Goal: Check status: Check status

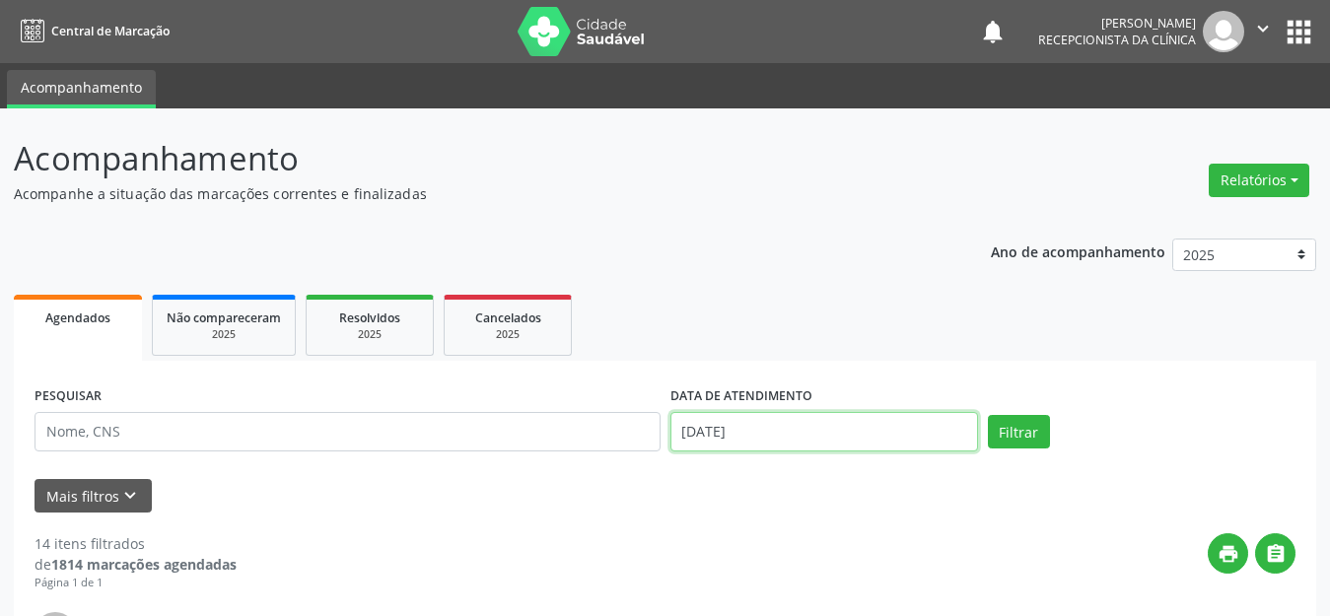
click at [795, 444] on input "[DATE]" at bounding box center [825, 431] width 308 height 39
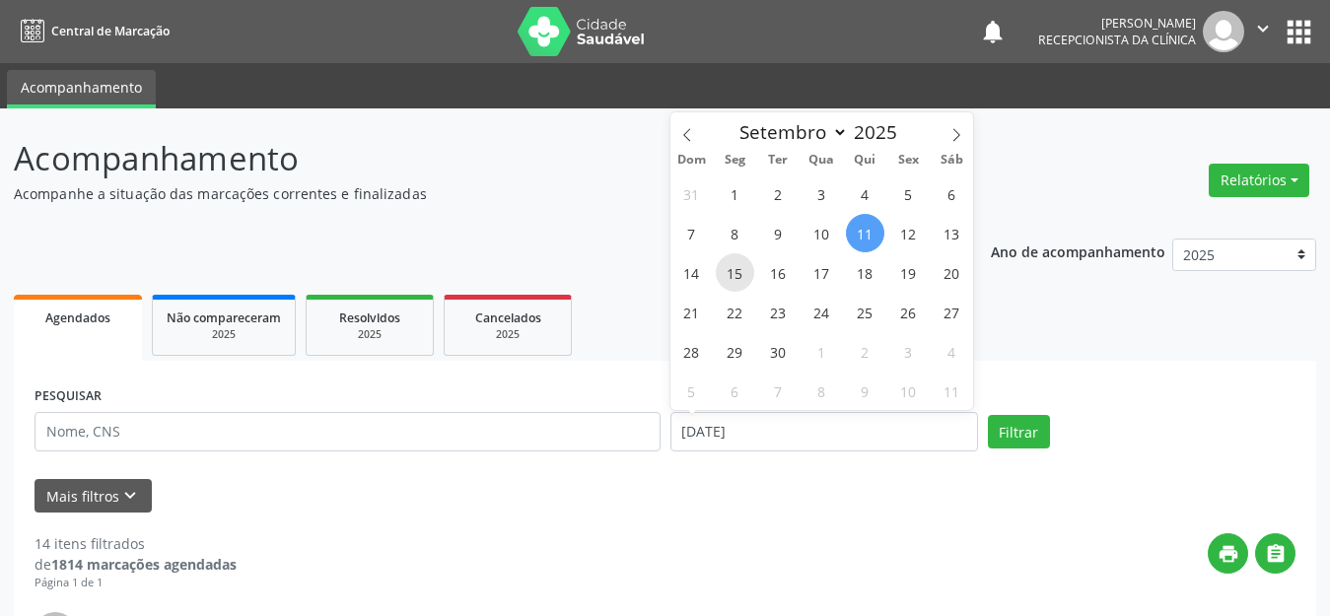
click at [734, 267] on span "15" at bounding box center [735, 272] width 38 height 38
type input "[DATE]"
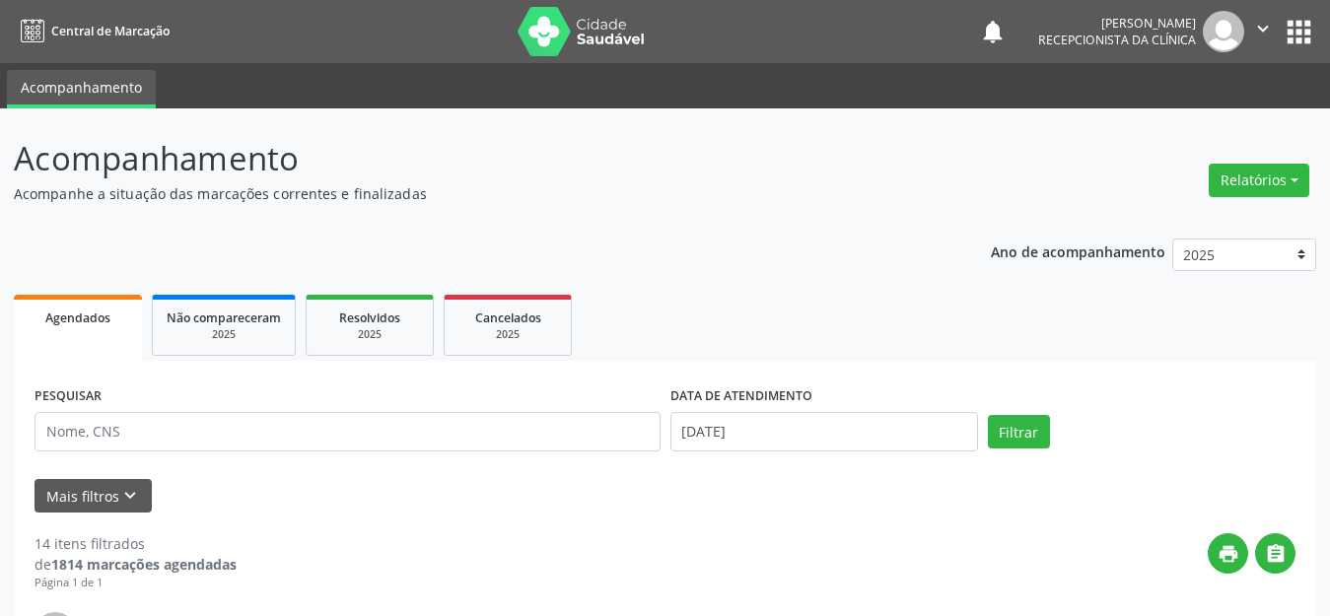
click at [102, 409] on div "PESQUISAR" at bounding box center [348, 424] width 636 height 84
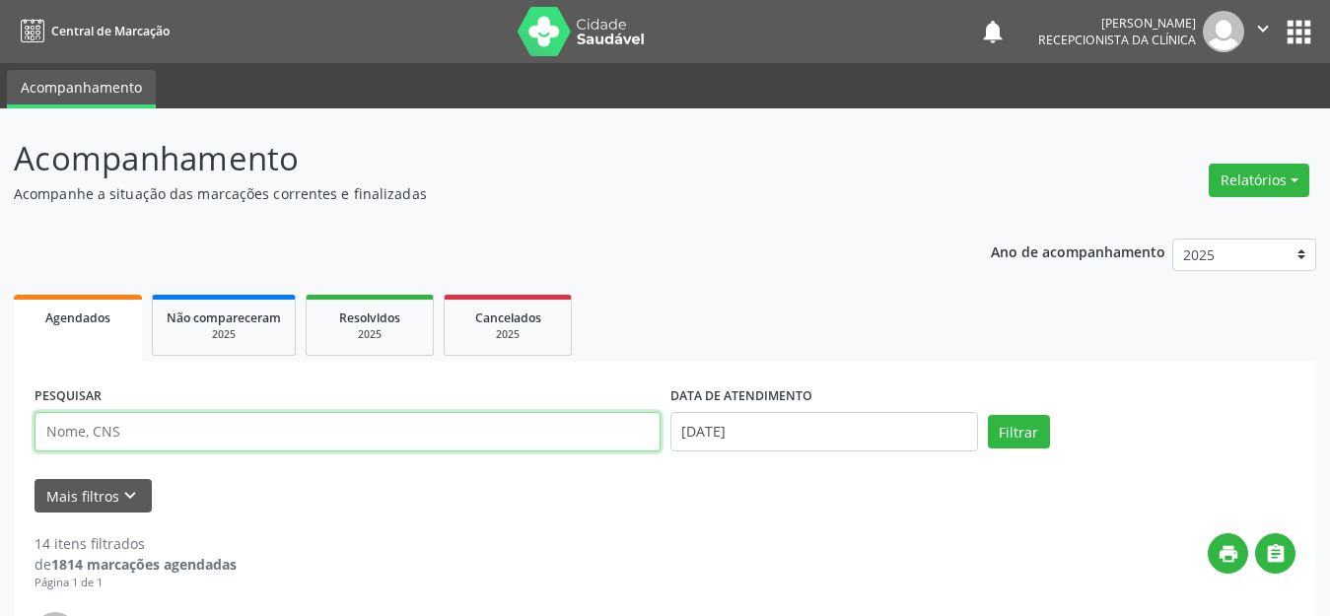
click at [105, 447] on input "text" at bounding box center [348, 431] width 626 height 39
type input "t"
type input "[PERSON_NAME]"
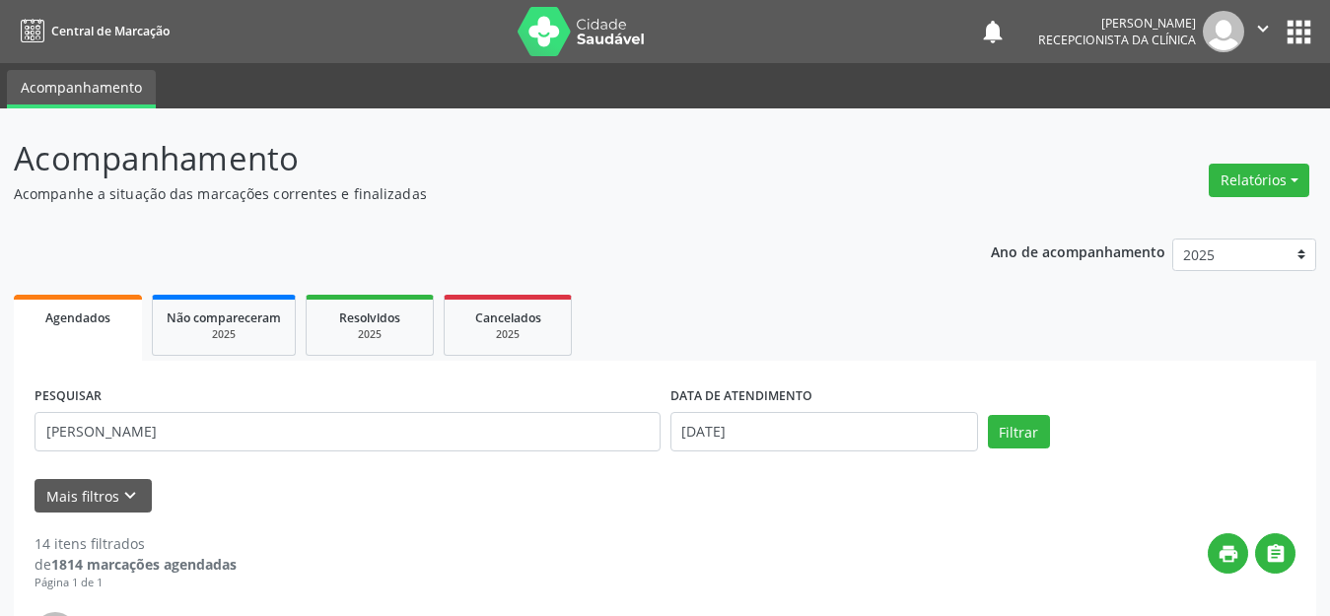
click at [537, 470] on form "PESQUISAR [PERSON_NAME] DATA DE ATENDIMENTO [DATE] Filtrar UNIDADE DE REFERÊNCI…" at bounding box center [665, 447] width 1261 height 131
click at [1037, 432] on button "Filtrar" at bounding box center [1019, 432] width 62 height 34
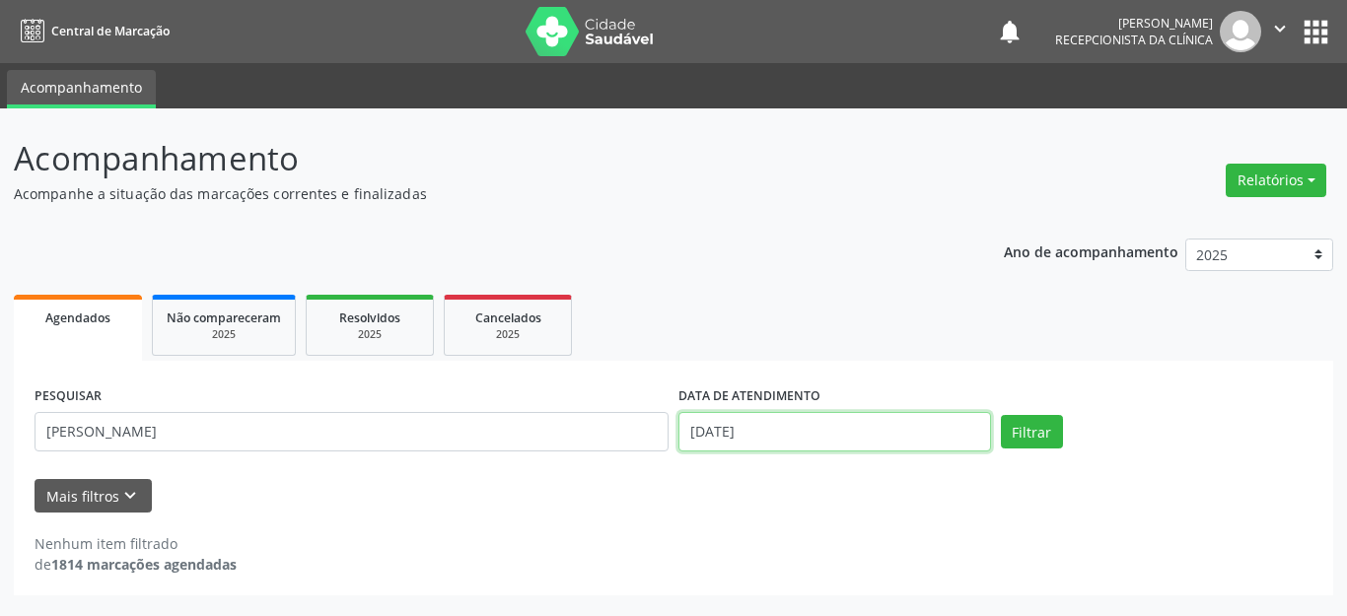
click at [723, 428] on input "[DATE]" at bounding box center [834, 431] width 313 height 39
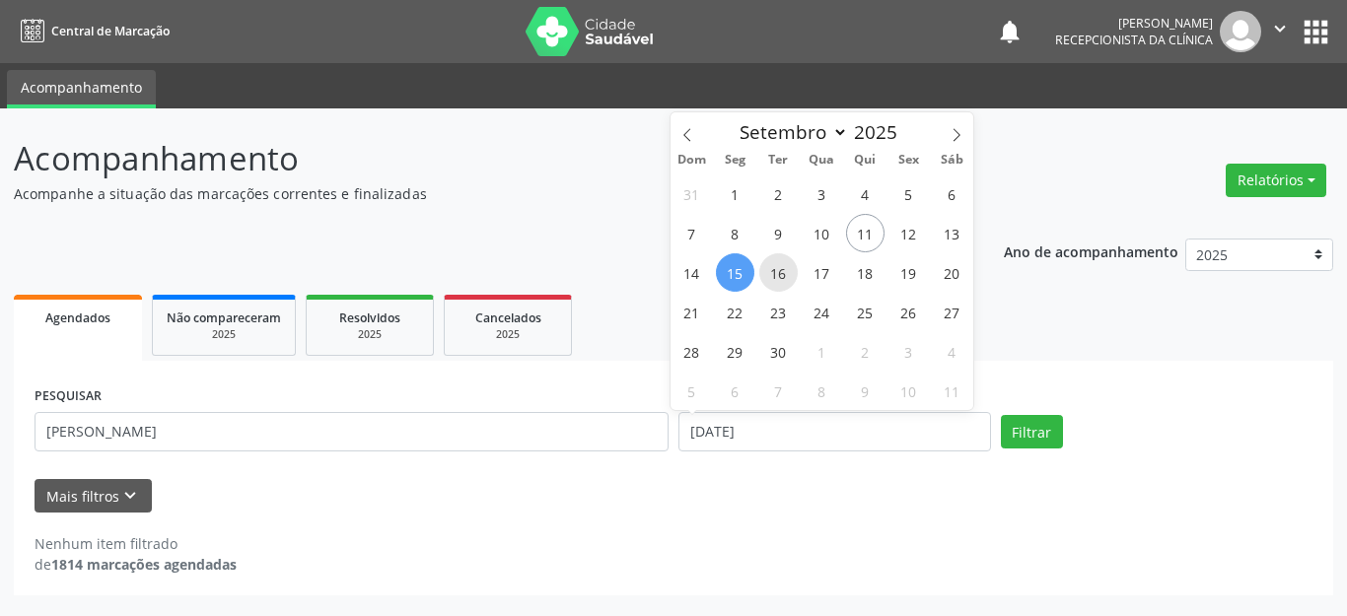
click at [772, 265] on span "16" at bounding box center [778, 272] width 38 height 38
type input "[DATE]"
click at [772, 265] on span "16" at bounding box center [778, 272] width 38 height 38
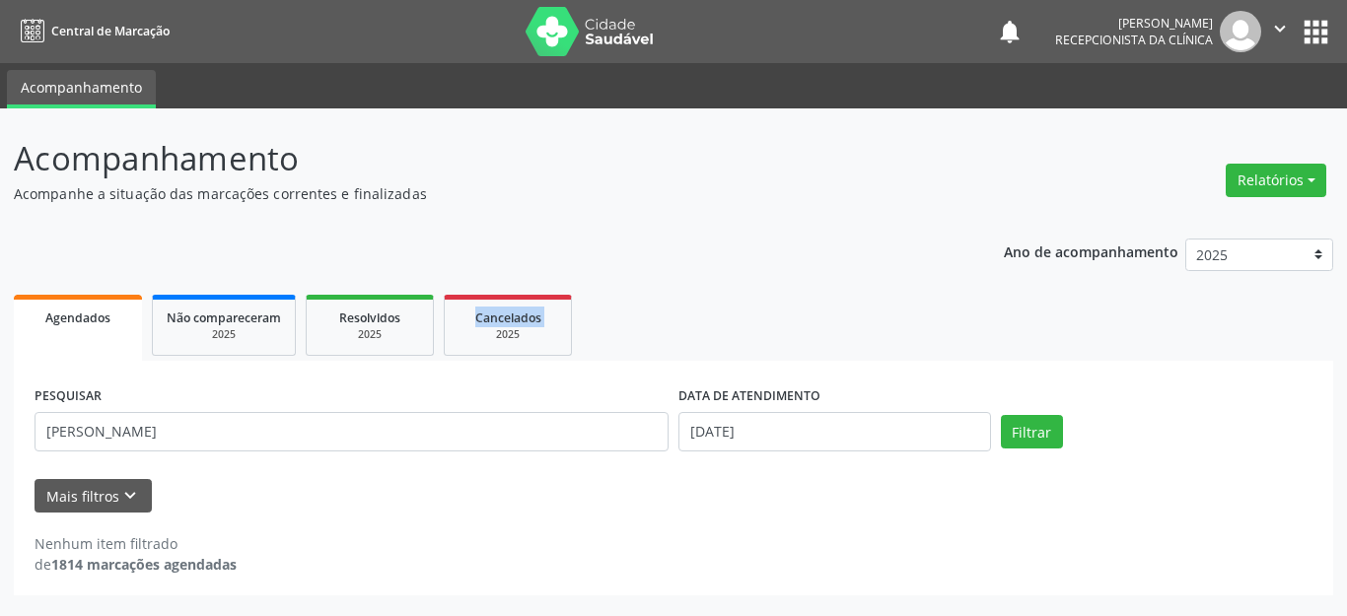
click at [772, 265] on div "Ano de acompanhamento 2025 2024 Agendados Não compareceram 2025 Resolvidos 2025…" at bounding box center [674, 411] width 1320 height 372
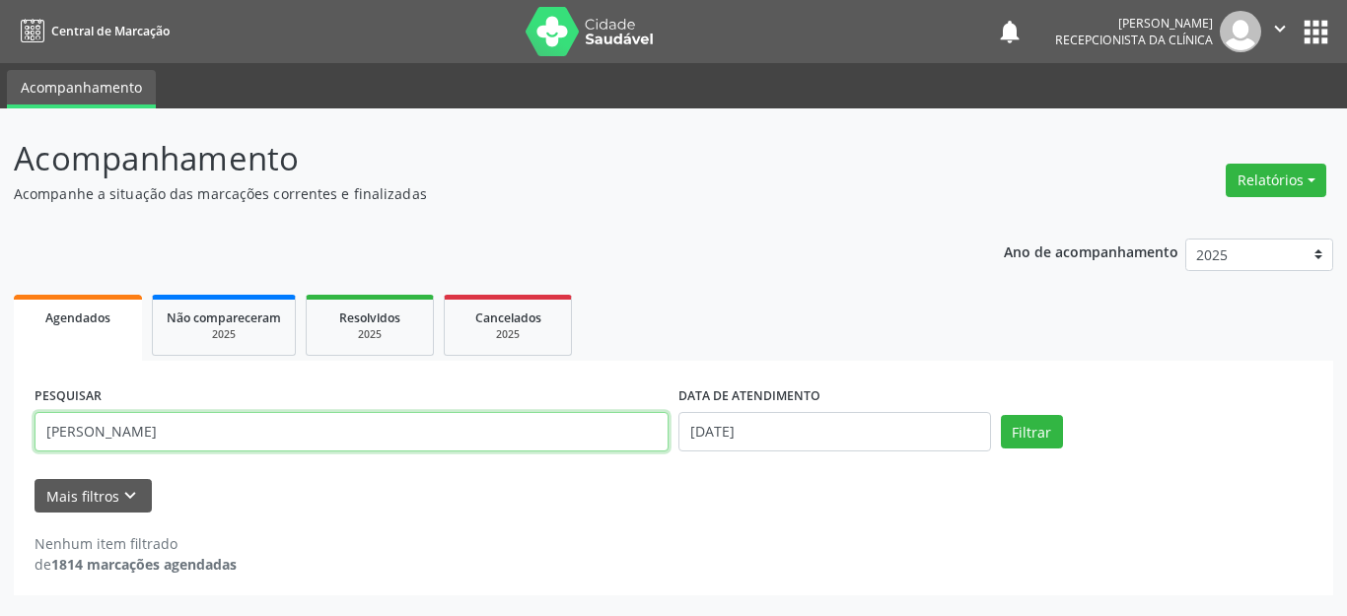
drag, startPoint x: 277, startPoint y: 434, endPoint x: 0, endPoint y: 464, distance: 278.7
click at [0, 464] on div "Acompanhamento Acompanhe a situação das marcações correntes e finalizadas Relat…" at bounding box center [673, 362] width 1347 height 508
click at [114, 426] on input "[PERSON_NAME] APRECIDA [PERSON_NAME]" at bounding box center [352, 431] width 634 height 39
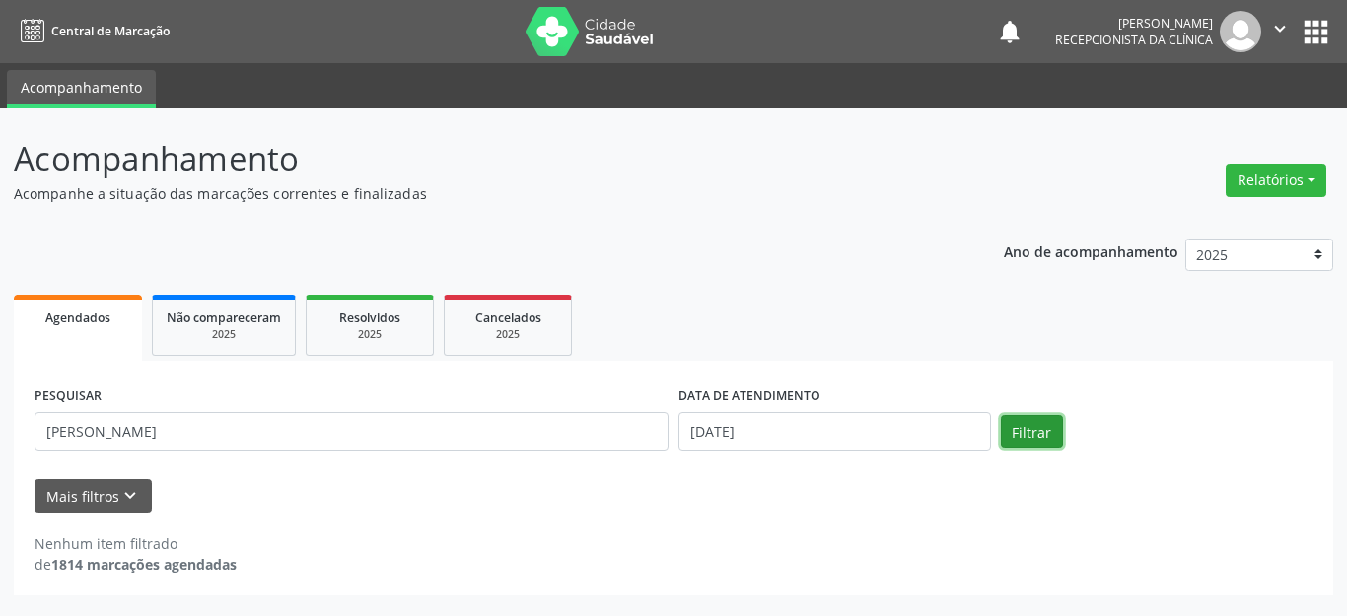
click at [1027, 420] on button "Filtrar" at bounding box center [1032, 432] width 62 height 34
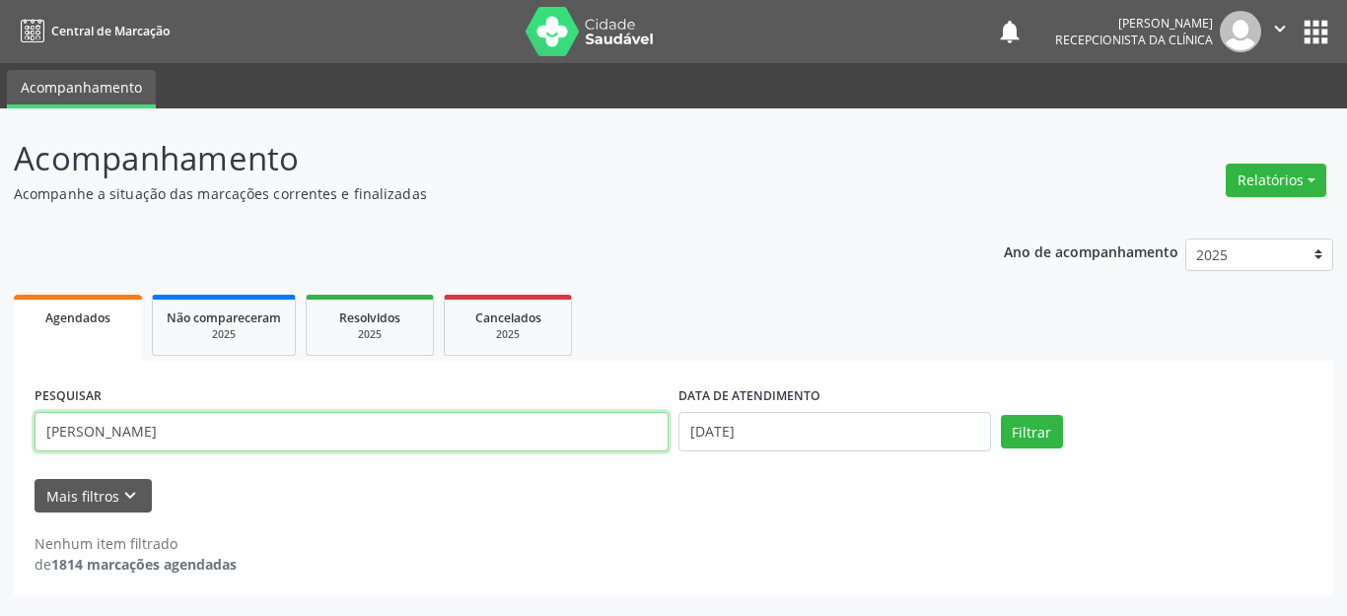
click at [115, 441] on input "[PERSON_NAME]" at bounding box center [352, 431] width 634 height 39
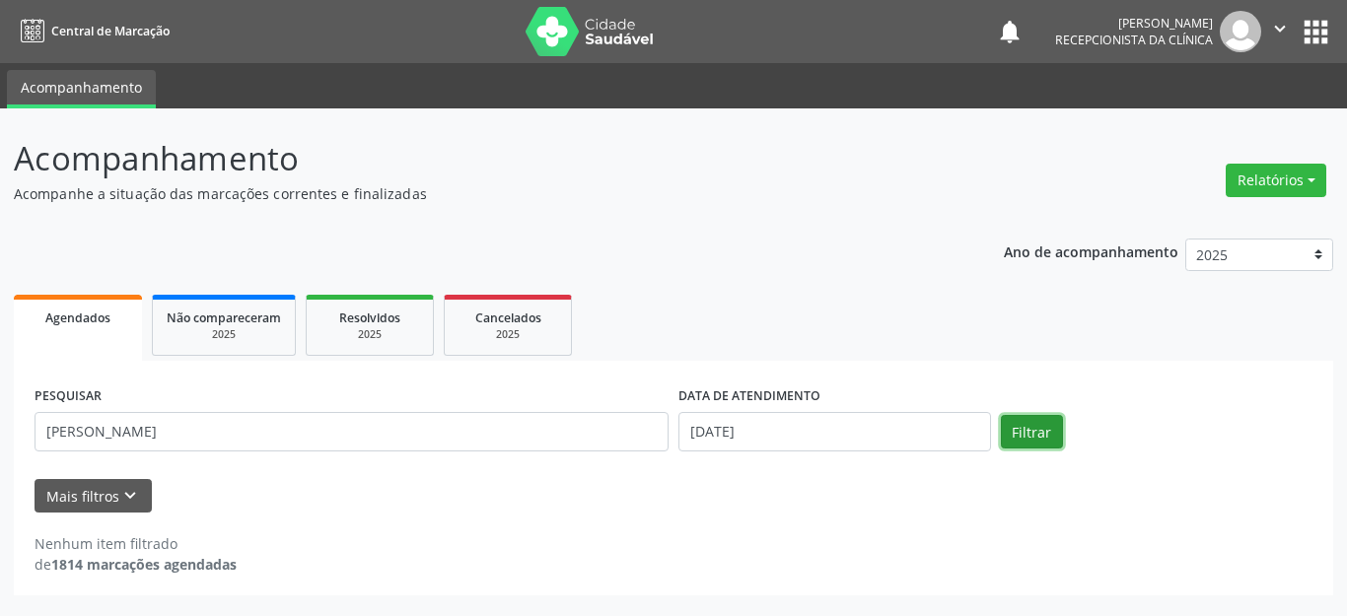
click at [1030, 436] on button "Filtrar" at bounding box center [1032, 432] width 62 height 34
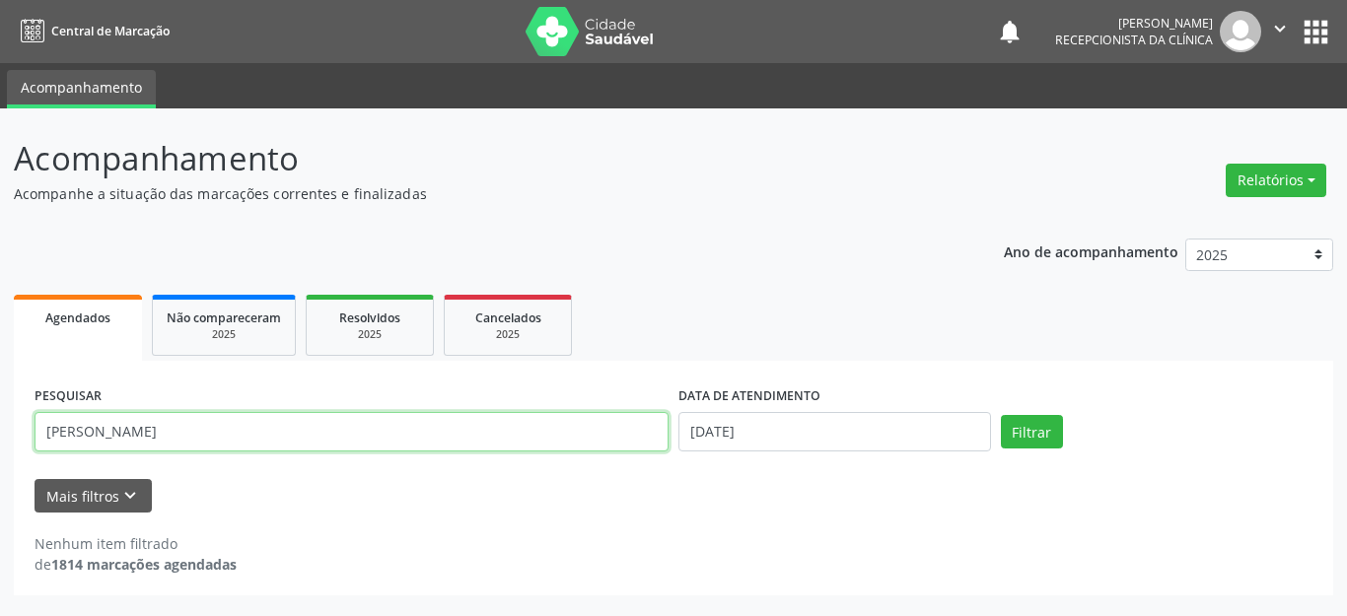
click at [164, 435] on input "[PERSON_NAME]" at bounding box center [352, 431] width 634 height 39
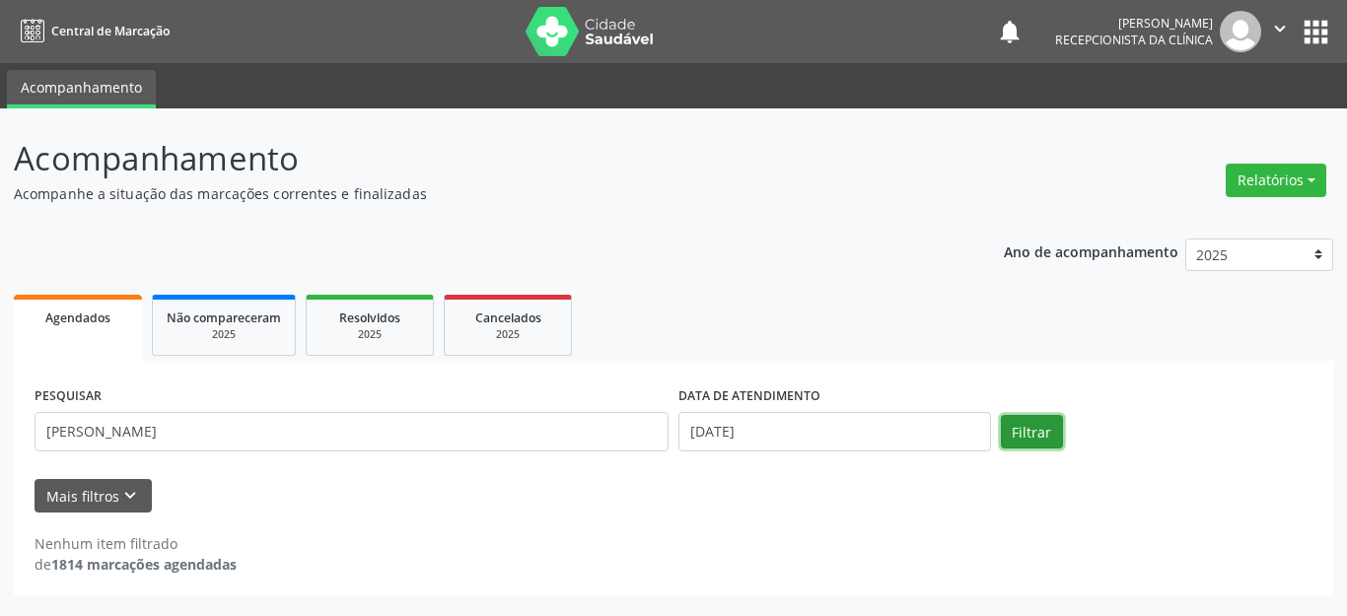
click at [1041, 438] on button "Filtrar" at bounding box center [1032, 432] width 62 height 34
click at [1171, 468] on form "PESQUISAR [PERSON_NAME] DATA DE ATENDIMENTO [DATE] Filtrar UNIDADE DE REFERÊNCI…" at bounding box center [674, 447] width 1278 height 131
click at [1126, 487] on div "Mais filtros keyboard_arrow_down" at bounding box center [674, 496] width 1288 height 35
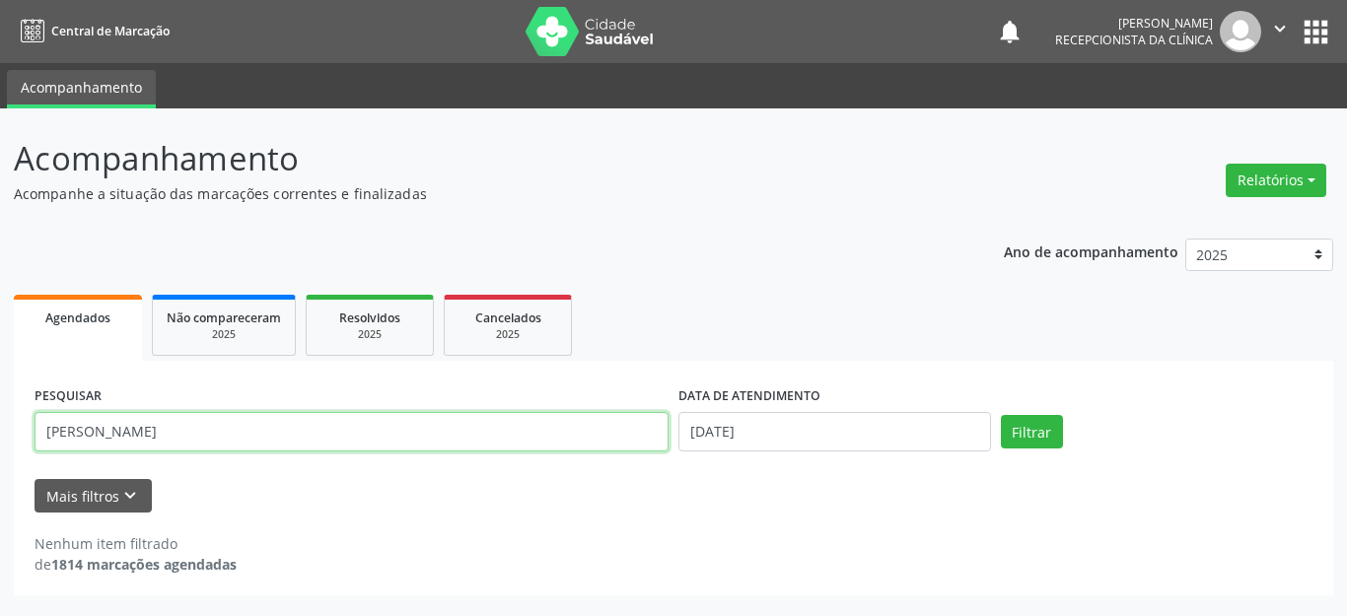
click at [172, 434] on input "[PERSON_NAME]" at bounding box center [352, 431] width 634 height 39
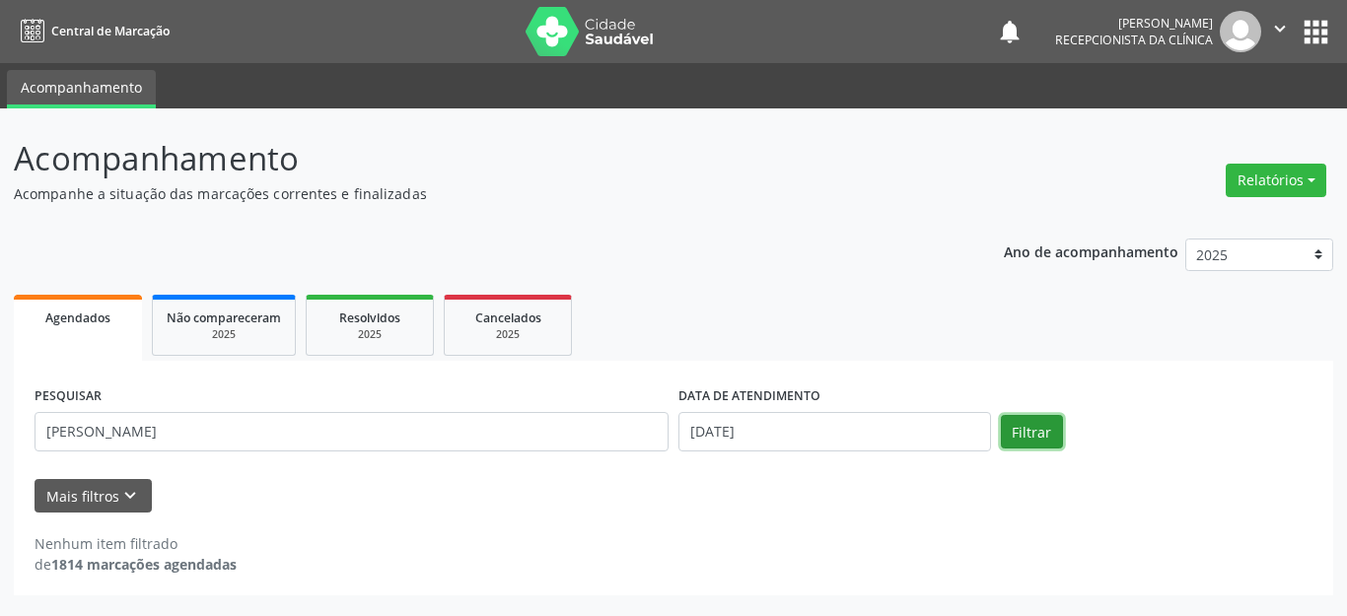
click at [1029, 425] on button "Filtrar" at bounding box center [1032, 432] width 62 height 34
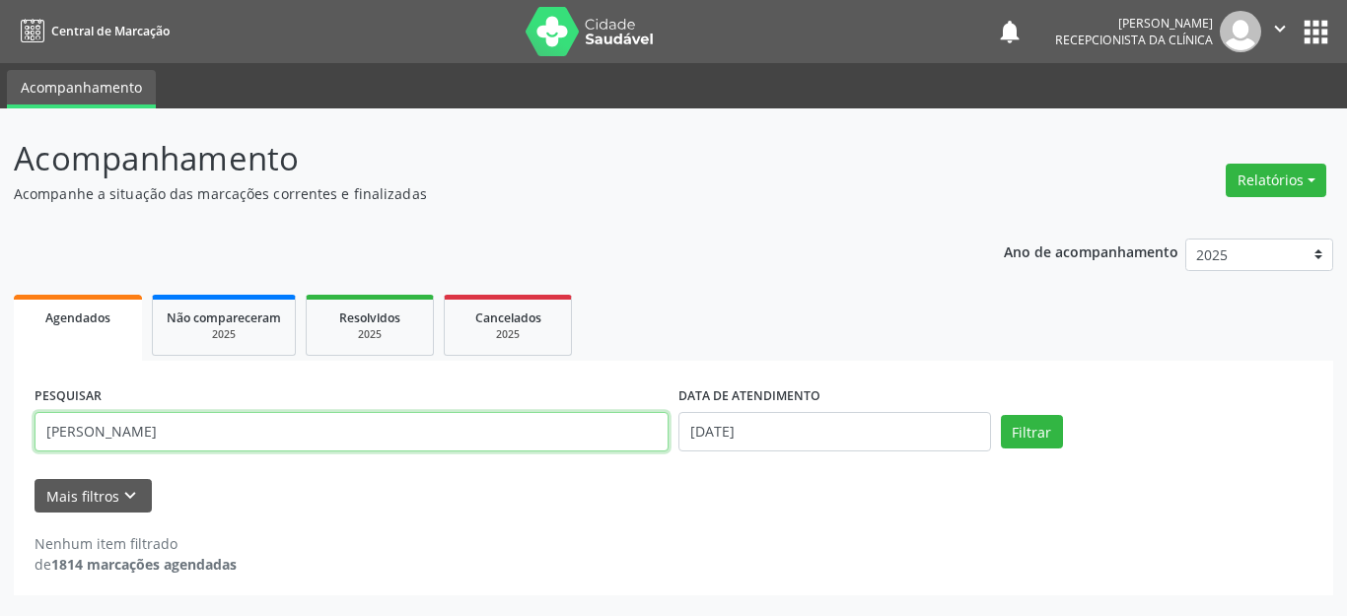
click at [87, 429] on input "[PERSON_NAME]" at bounding box center [352, 431] width 634 height 39
click at [122, 431] on input "[PERSON_NAME]" at bounding box center [352, 431] width 634 height 39
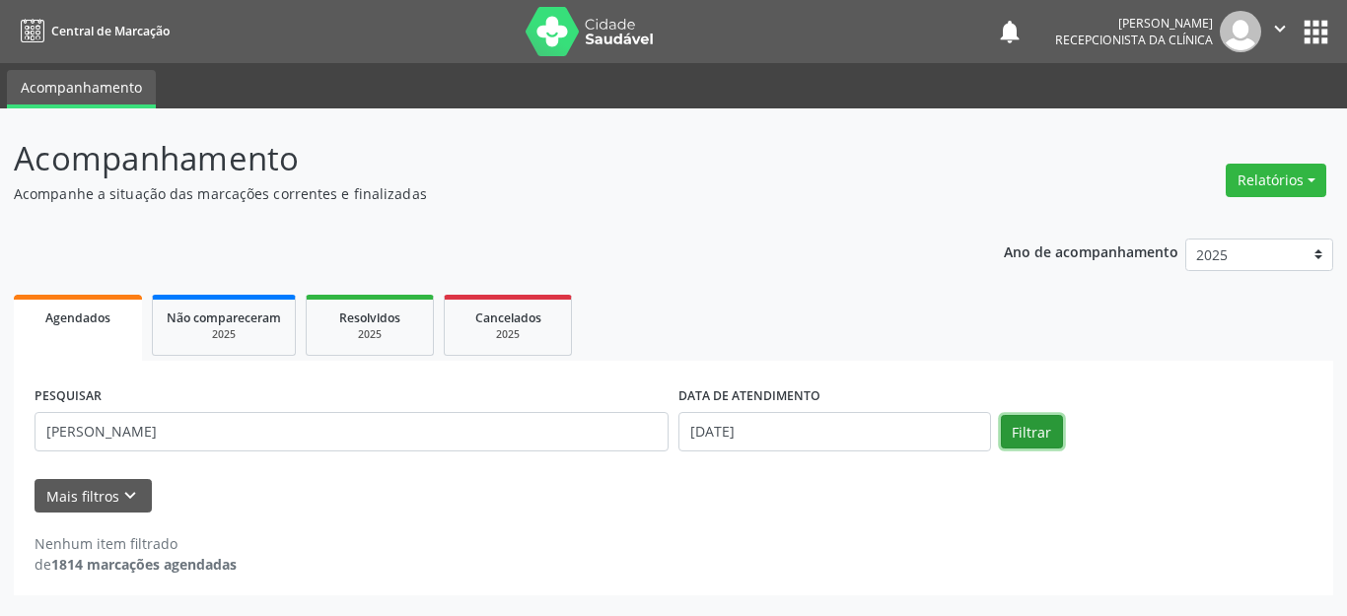
click at [1044, 428] on button "Filtrar" at bounding box center [1032, 432] width 62 height 34
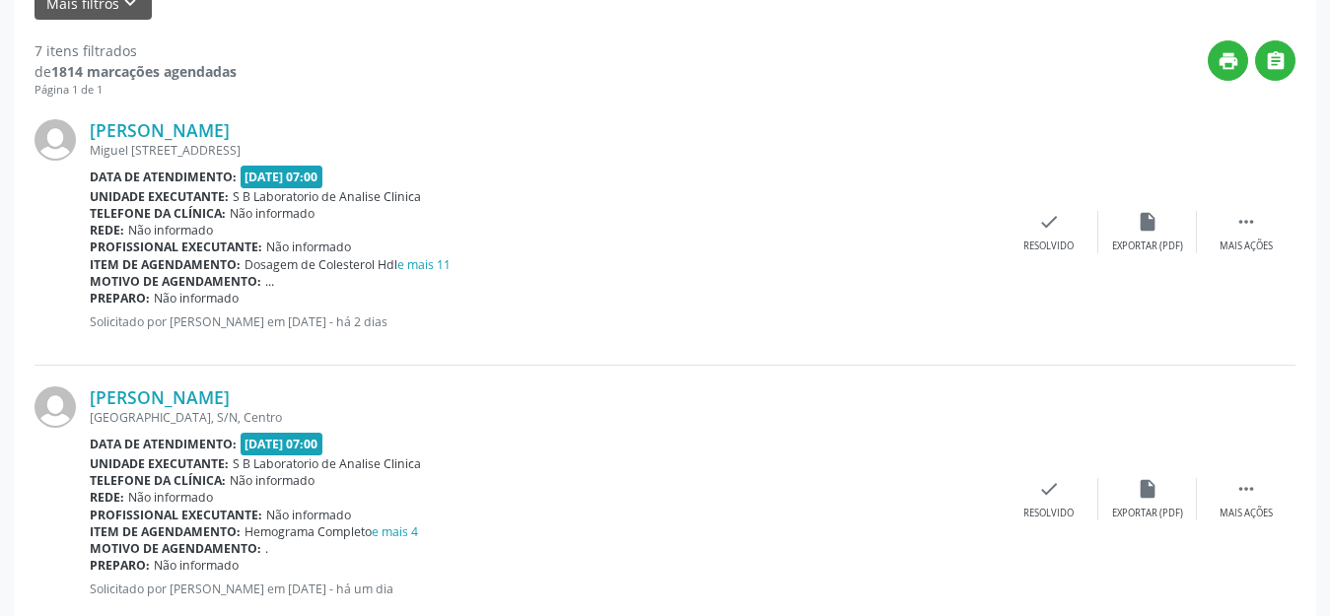
scroll to position [690, 0]
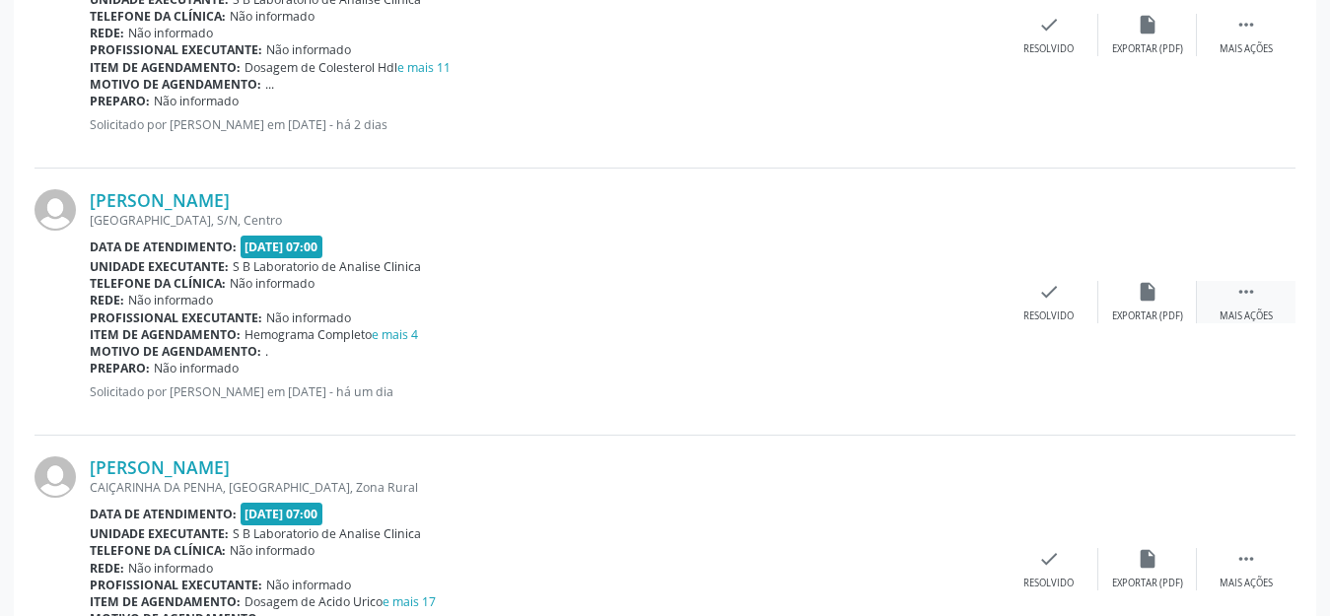
click at [1246, 300] on icon "" at bounding box center [1247, 292] width 22 height 22
click at [949, 301] on icon "print" at bounding box center [951, 292] width 22 height 22
click at [943, 296] on icon "print" at bounding box center [951, 292] width 22 height 22
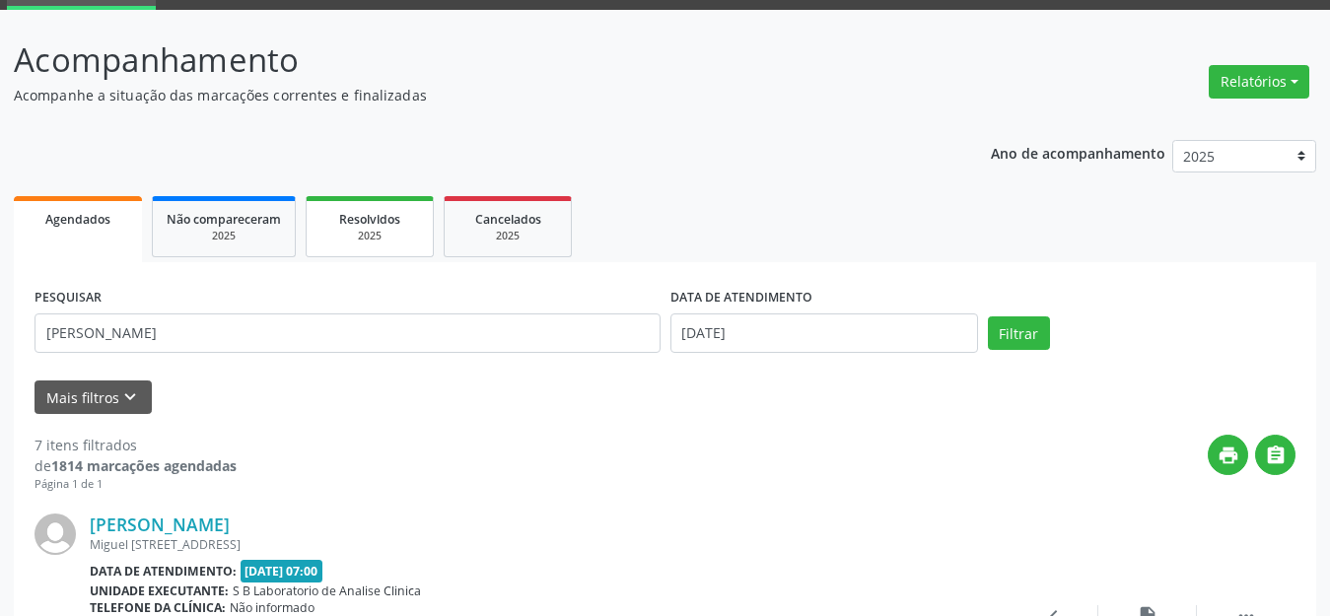
scroll to position [0, 0]
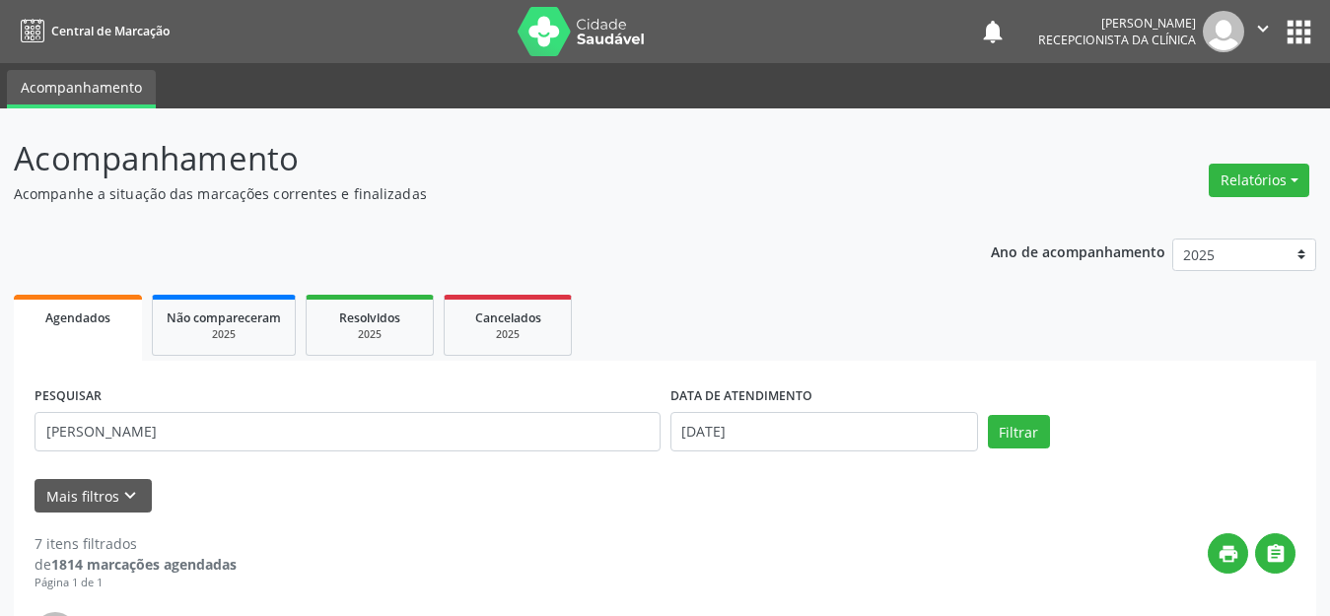
click at [194, 456] on div "PESQUISAR [PERSON_NAME]" at bounding box center [348, 424] width 636 height 84
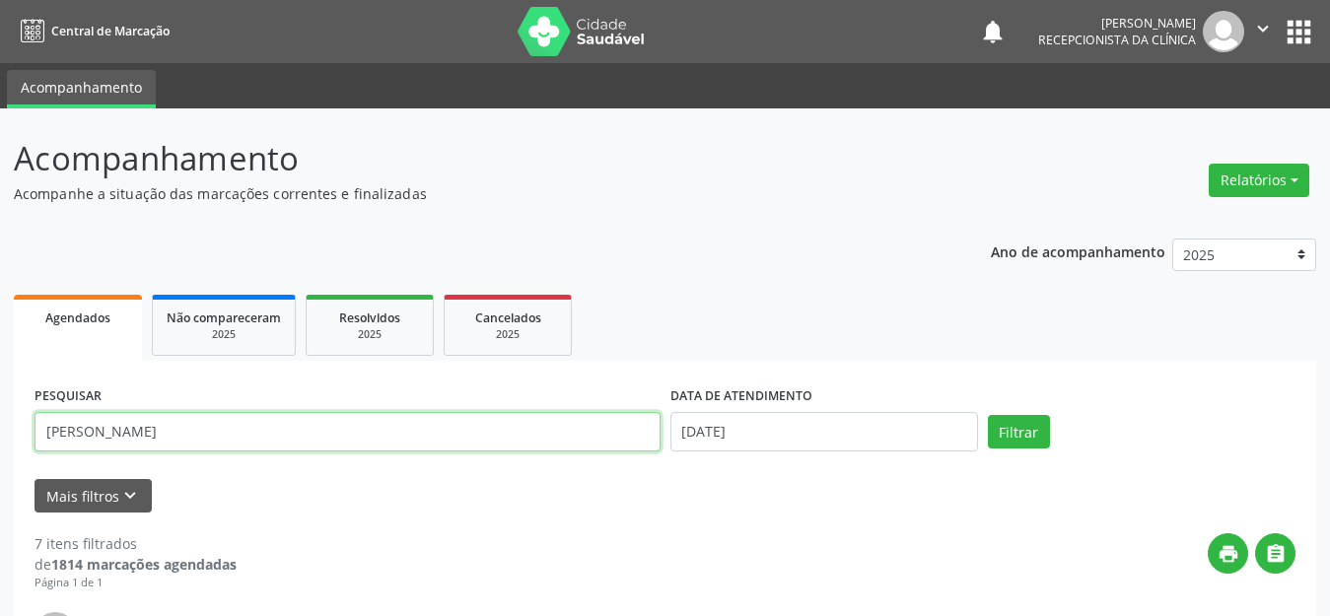
click at [143, 425] on input "[PERSON_NAME]" at bounding box center [348, 431] width 626 height 39
type input "D"
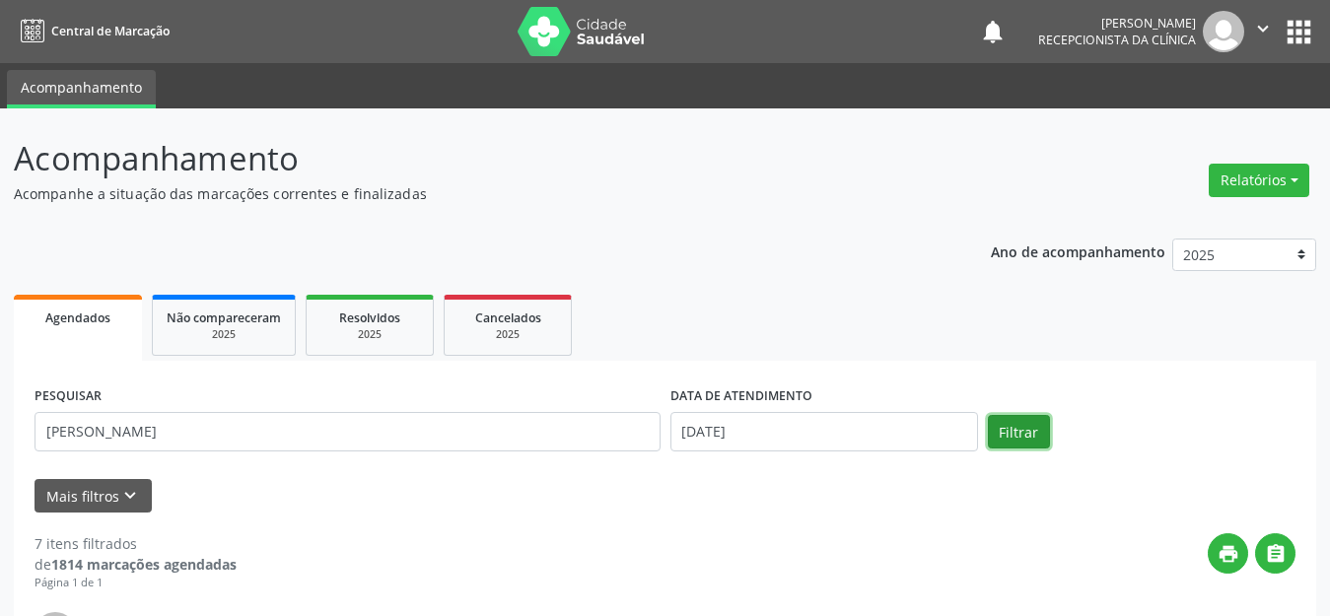
click at [1021, 437] on button "Filtrar" at bounding box center [1019, 432] width 62 height 34
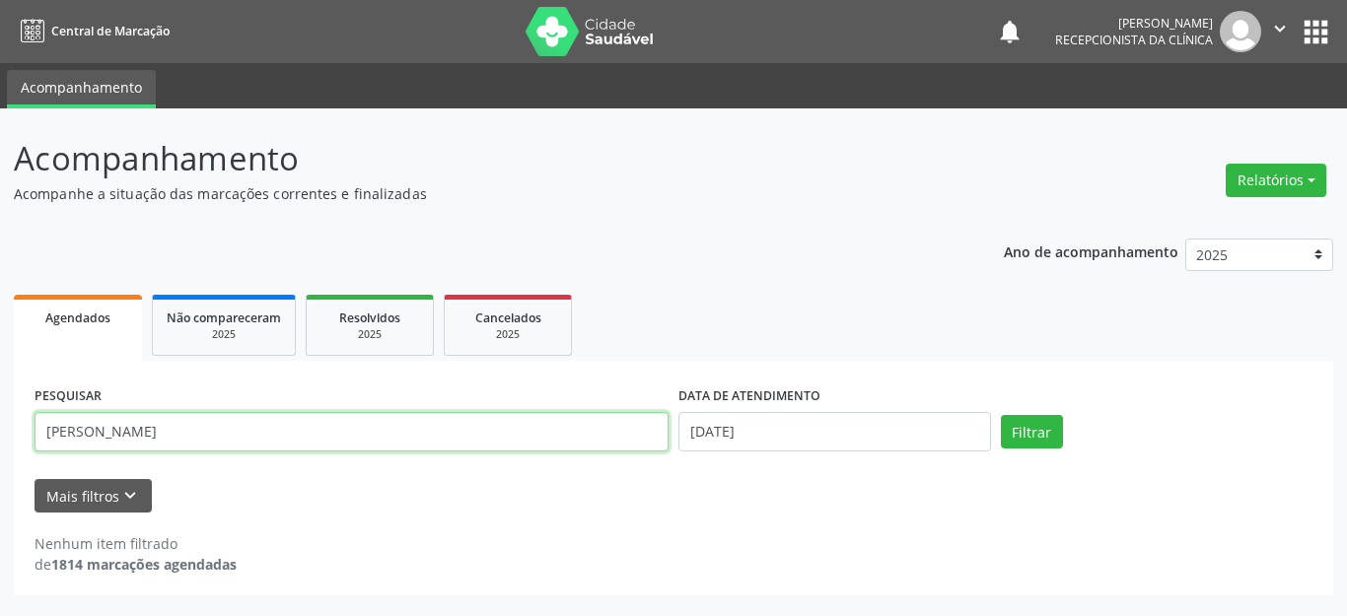
click at [100, 428] on input "[PERSON_NAME]" at bounding box center [352, 431] width 634 height 39
type input "[PERSON_NAME] de [PERSON_NAME]"
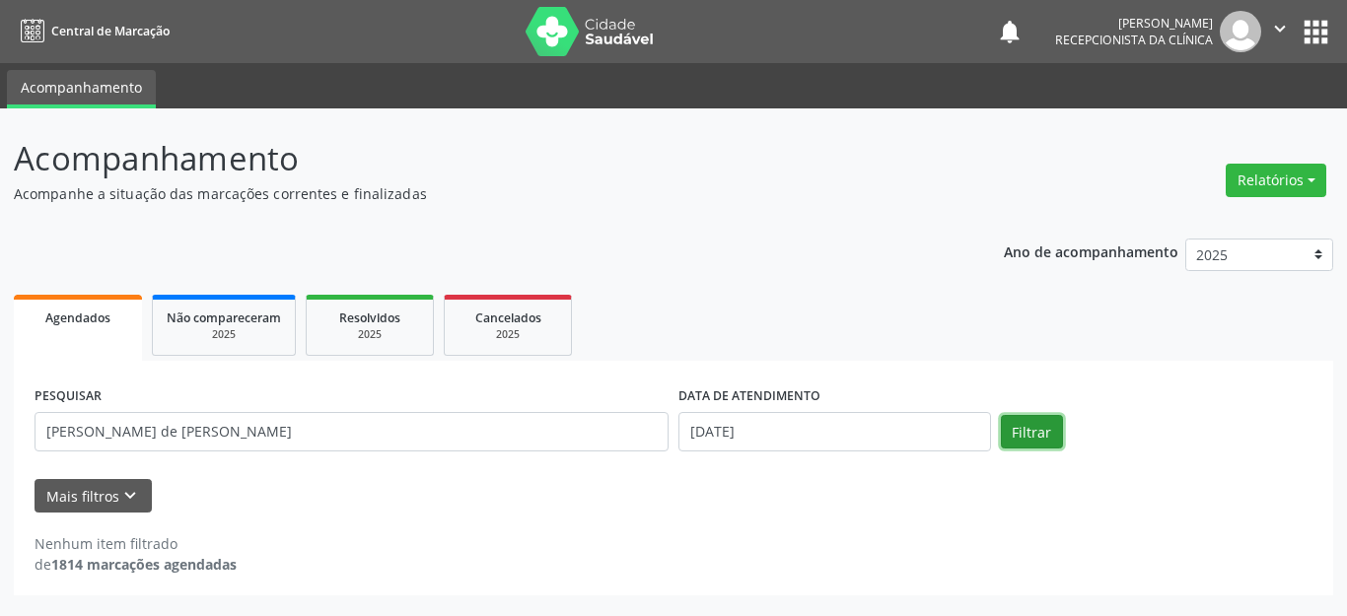
click at [1019, 433] on button "Filtrar" at bounding box center [1032, 432] width 62 height 34
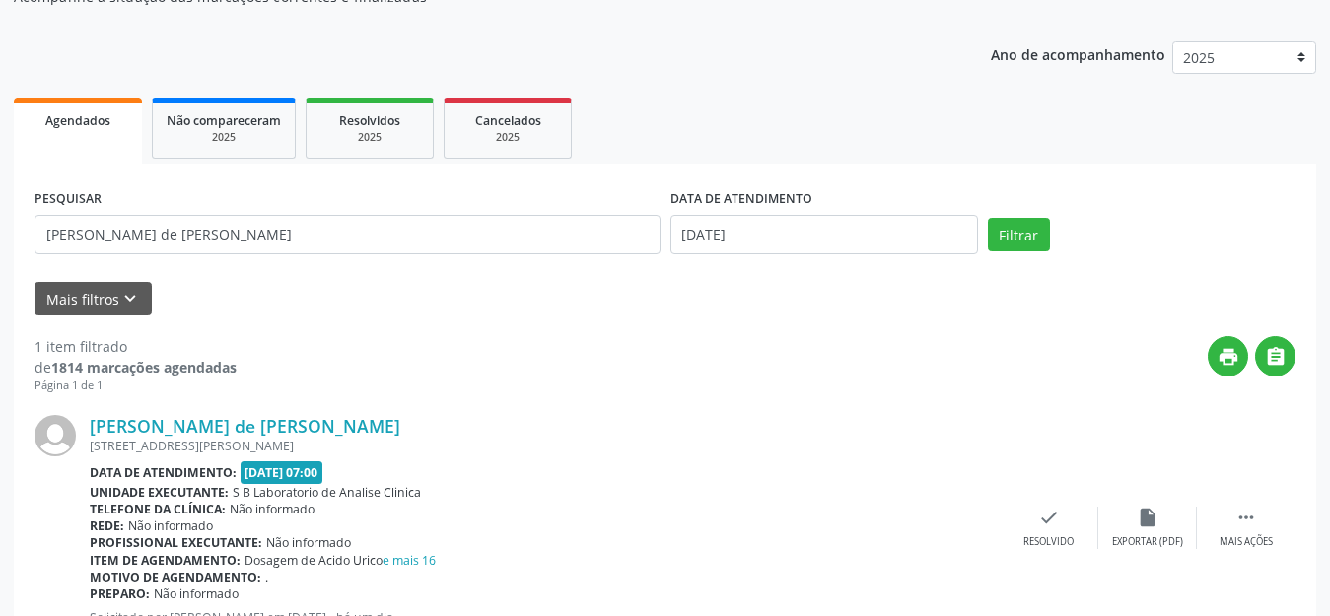
scroll to position [276, 0]
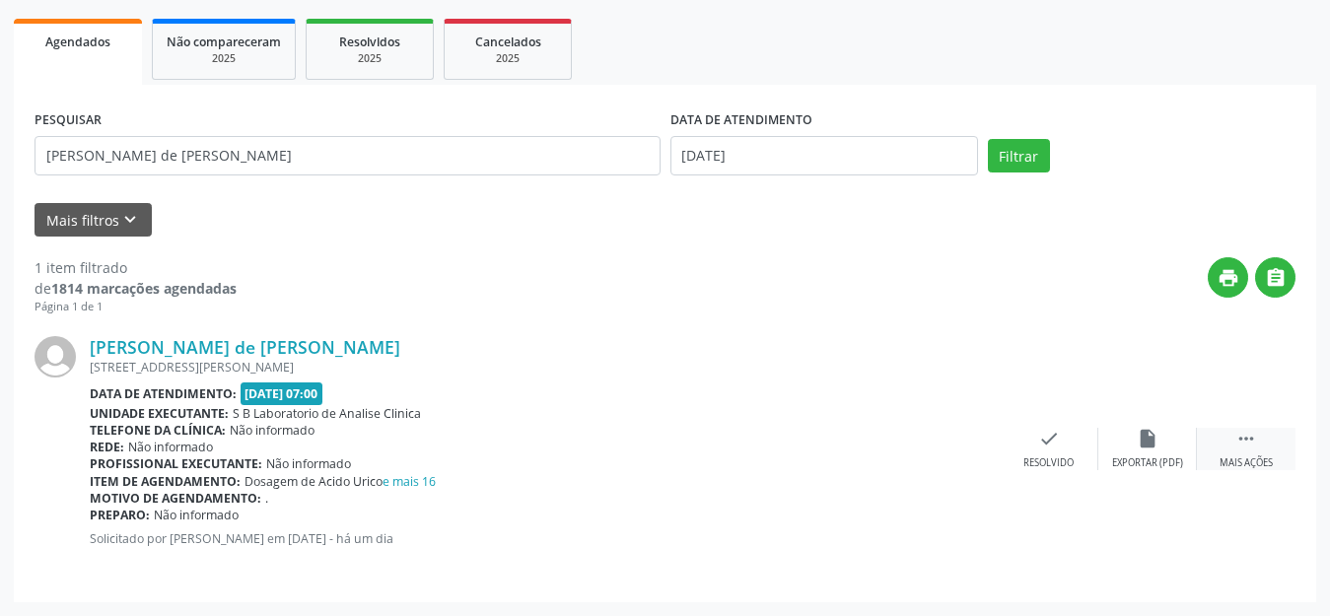
click at [1248, 439] on icon "" at bounding box center [1247, 439] width 22 height 22
click at [959, 437] on icon "print" at bounding box center [951, 439] width 22 height 22
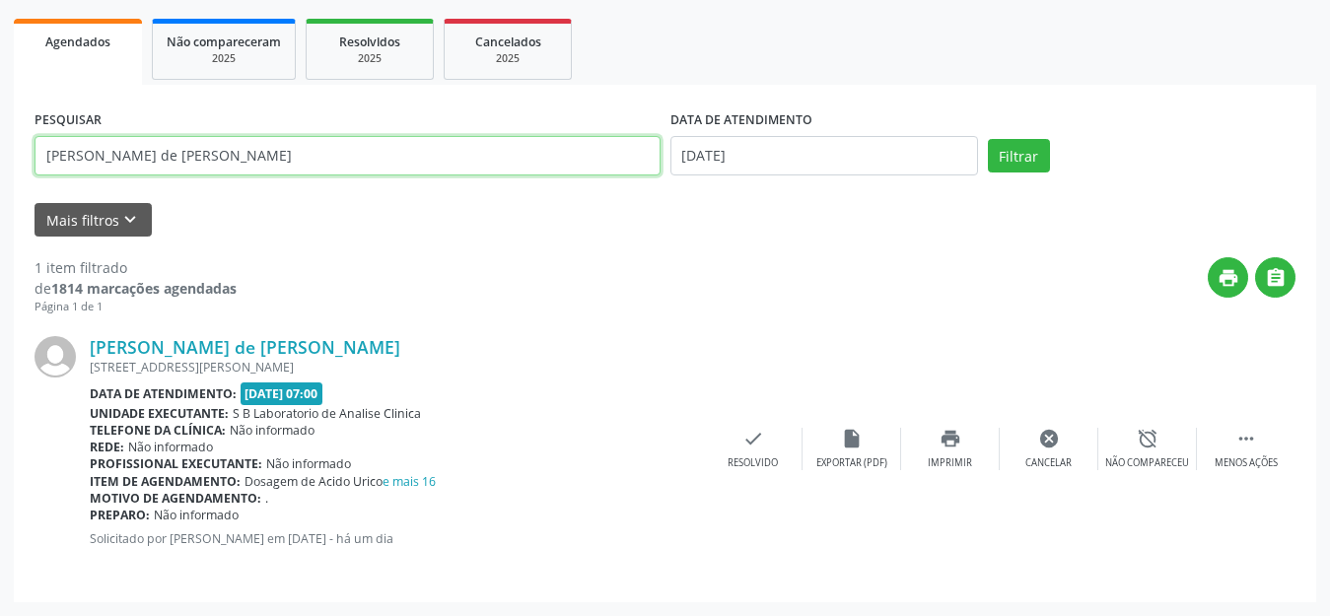
click at [207, 161] on input "[PERSON_NAME] de [PERSON_NAME]" at bounding box center [348, 155] width 626 height 39
drag, startPoint x: 250, startPoint y: 151, endPoint x: 0, endPoint y: 121, distance: 251.3
click at [0, 121] on div "Acompanhamento Acompanhe a situação das marcações correntes e finalizadas Relat…" at bounding box center [665, 224] width 1330 height 784
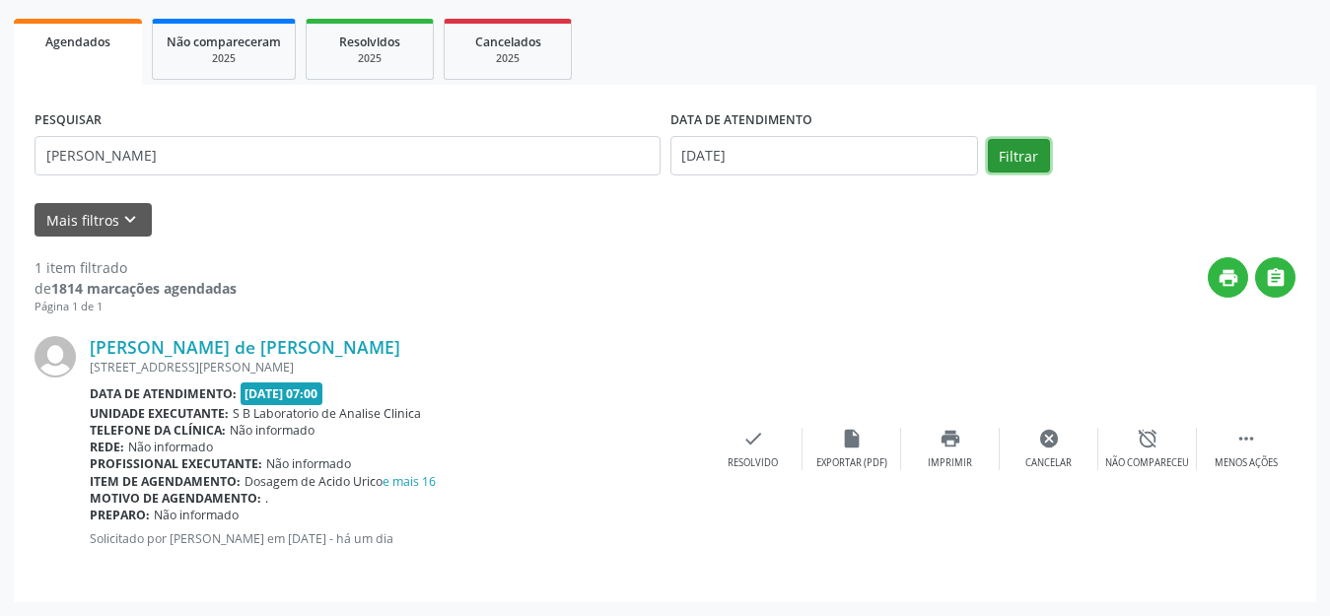
click at [1027, 154] on button "Filtrar" at bounding box center [1019, 156] width 62 height 34
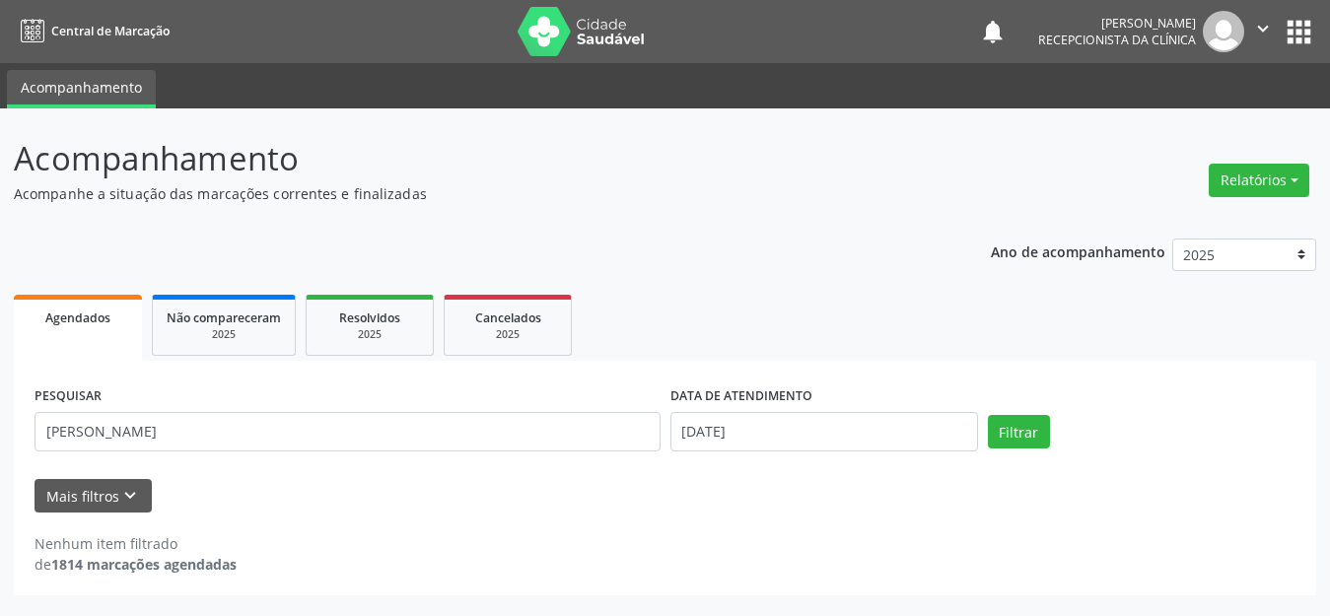
scroll to position [0, 0]
click at [1025, 442] on button "Filtrar" at bounding box center [1032, 432] width 62 height 34
click at [1024, 431] on button "Filtrar" at bounding box center [1032, 432] width 62 height 34
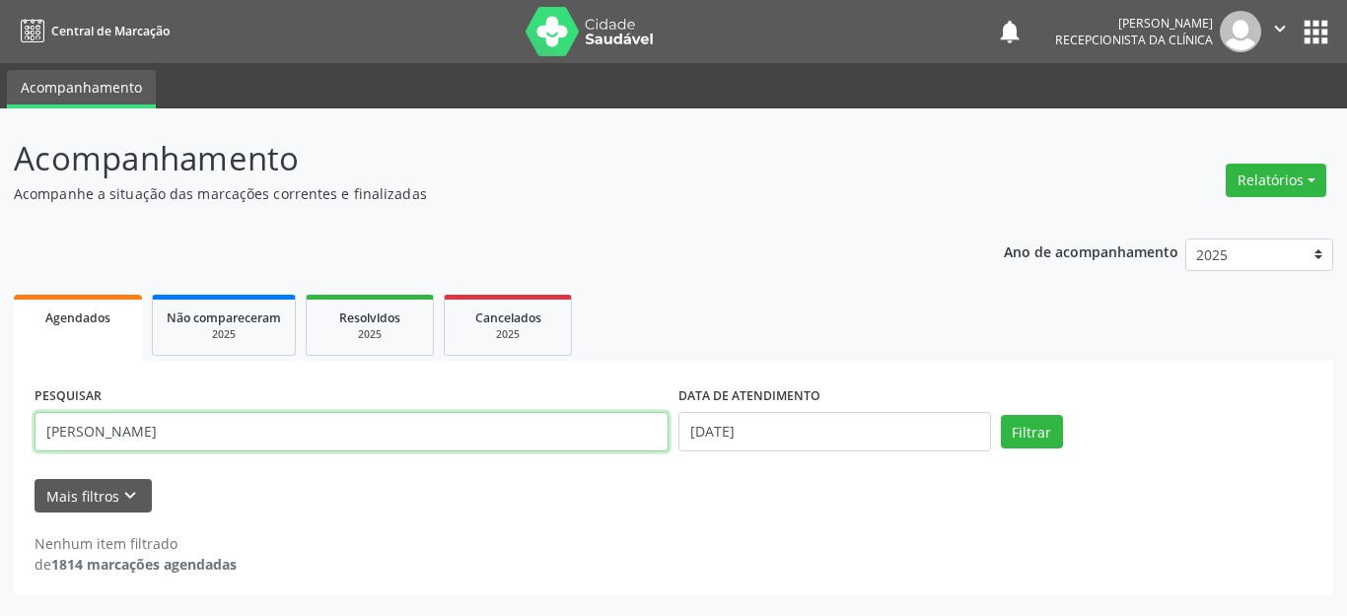
drag, startPoint x: 109, startPoint y: 430, endPoint x: 49, endPoint y: 416, distance: 61.7
click at [49, 416] on input "[PERSON_NAME]" at bounding box center [352, 431] width 634 height 39
click at [1001, 415] on button "Filtrar" at bounding box center [1032, 432] width 62 height 34
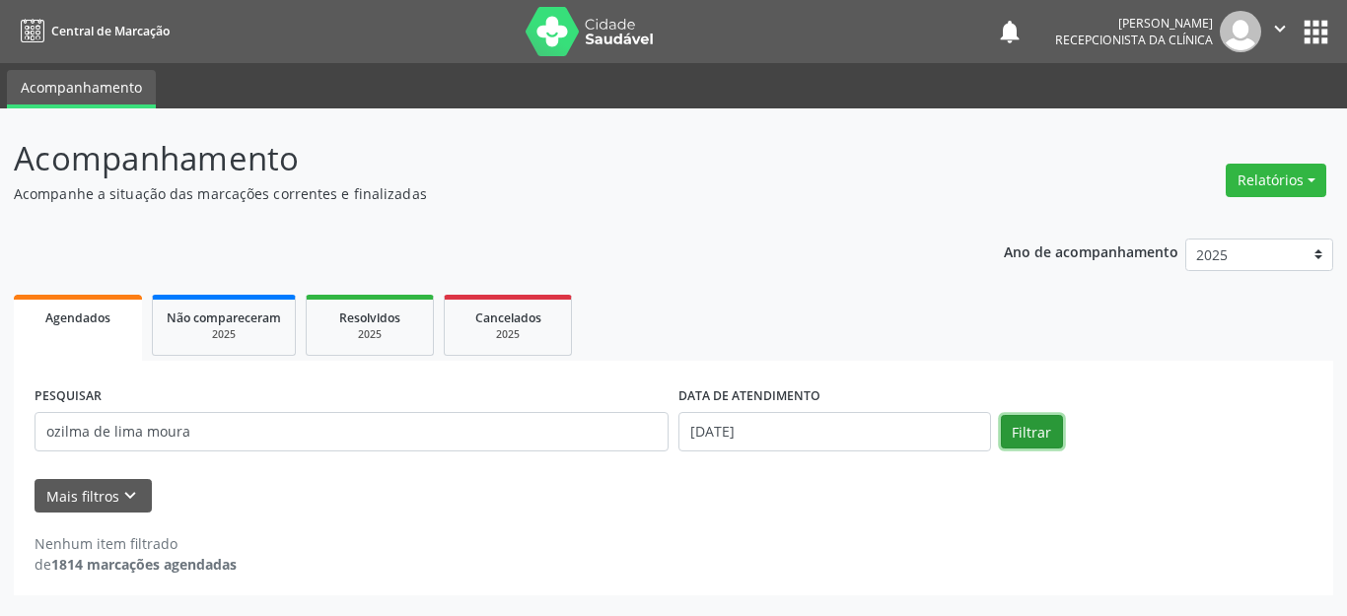
click at [1023, 422] on button "Filtrar" at bounding box center [1032, 432] width 62 height 34
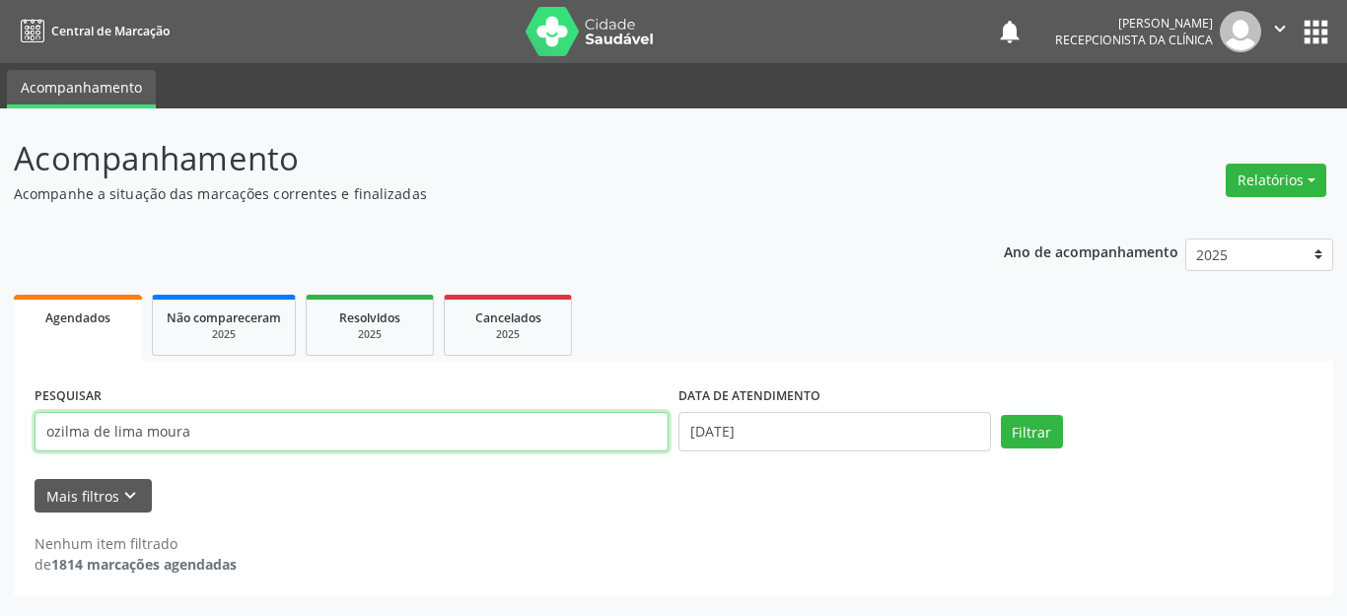
drag, startPoint x: 94, startPoint y: 429, endPoint x: 32, endPoint y: 429, distance: 62.1
click at [32, 429] on div "PESQUISAR ozilma de [PERSON_NAME]" at bounding box center [352, 424] width 644 height 84
click at [1001, 415] on button "Filtrar" at bounding box center [1032, 432] width 62 height 34
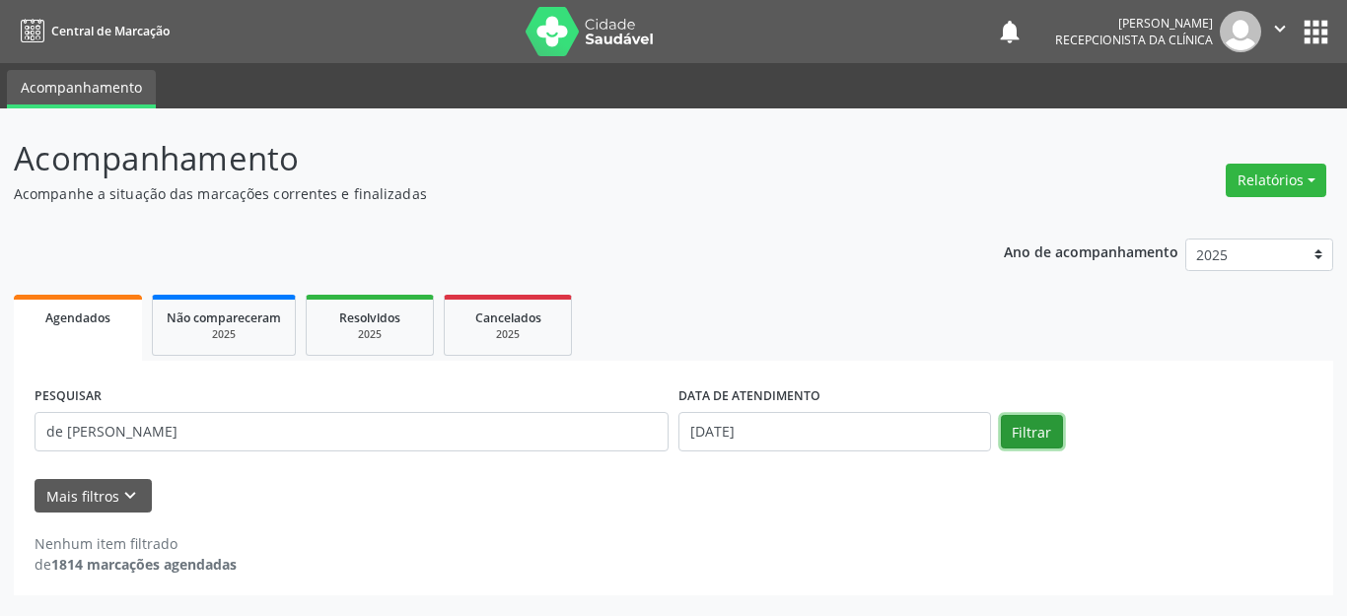
click at [1035, 434] on button "Filtrar" at bounding box center [1032, 432] width 62 height 34
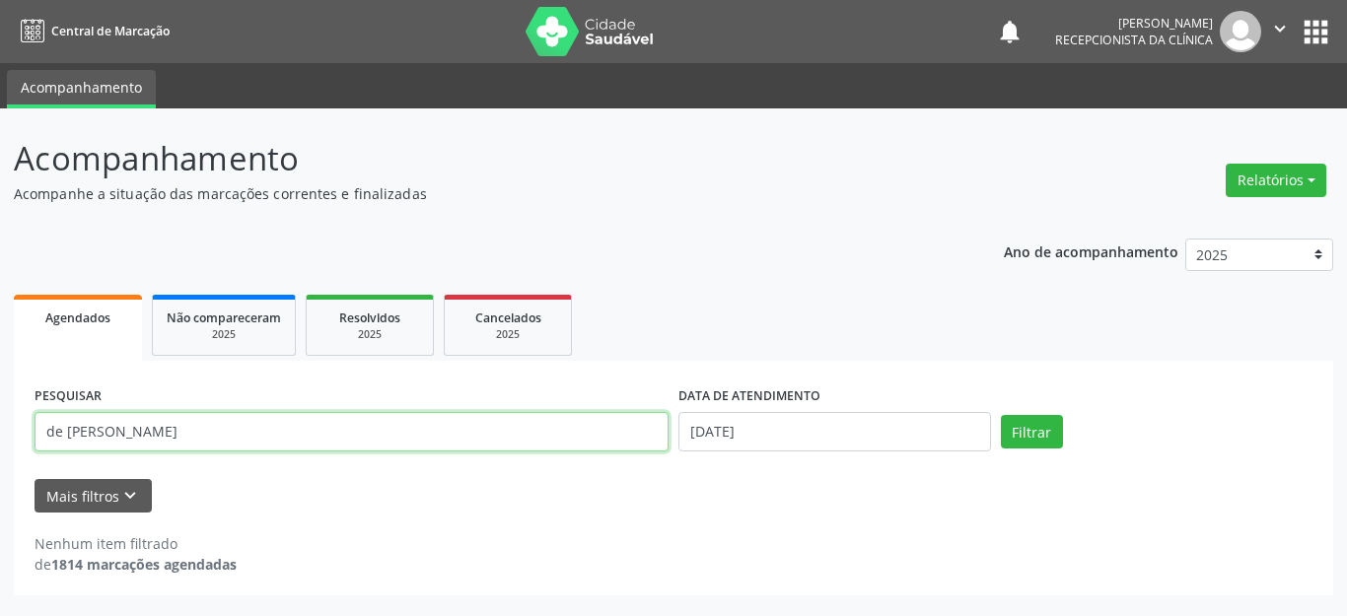
drag, startPoint x: 61, startPoint y: 430, endPoint x: 4, endPoint y: 423, distance: 57.6
click at [4, 423] on div "Acompanhamento Acompanhe a situação das marcações correntes e finalizadas Relat…" at bounding box center [673, 362] width 1347 height 508
type input "lima moura"
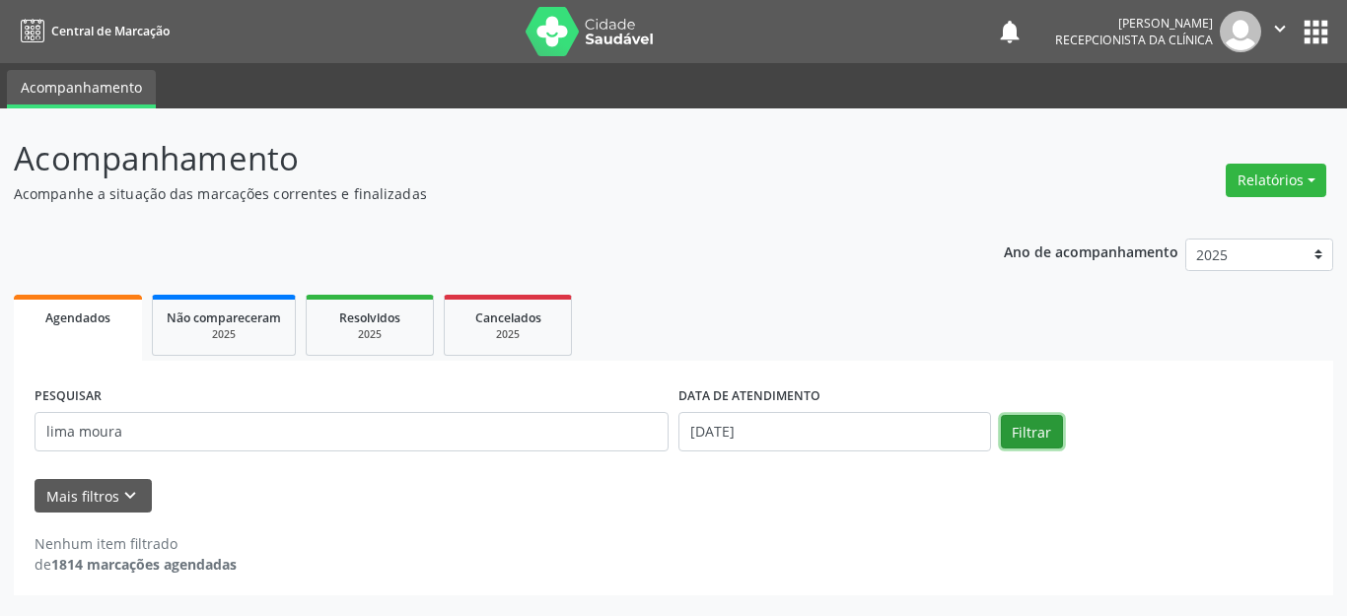
click at [1021, 427] on button "Filtrar" at bounding box center [1032, 432] width 62 height 34
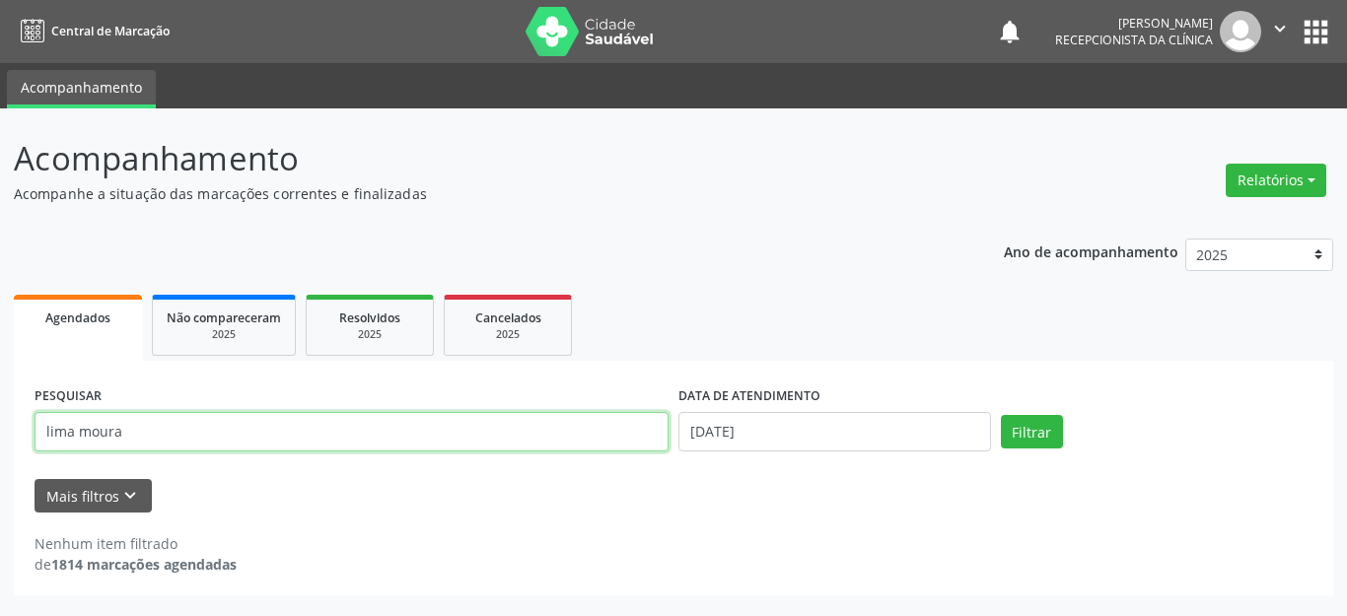
drag, startPoint x: 207, startPoint y: 429, endPoint x: 0, endPoint y: 423, distance: 207.2
click at [0, 423] on div "Acompanhamento Acompanhe a situação das marcações correntes e finalizadas Relat…" at bounding box center [673, 362] width 1347 height 508
click at [199, 432] on input "[PERSON_NAME] DE MOURA" at bounding box center [352, 431] width 634 height 39
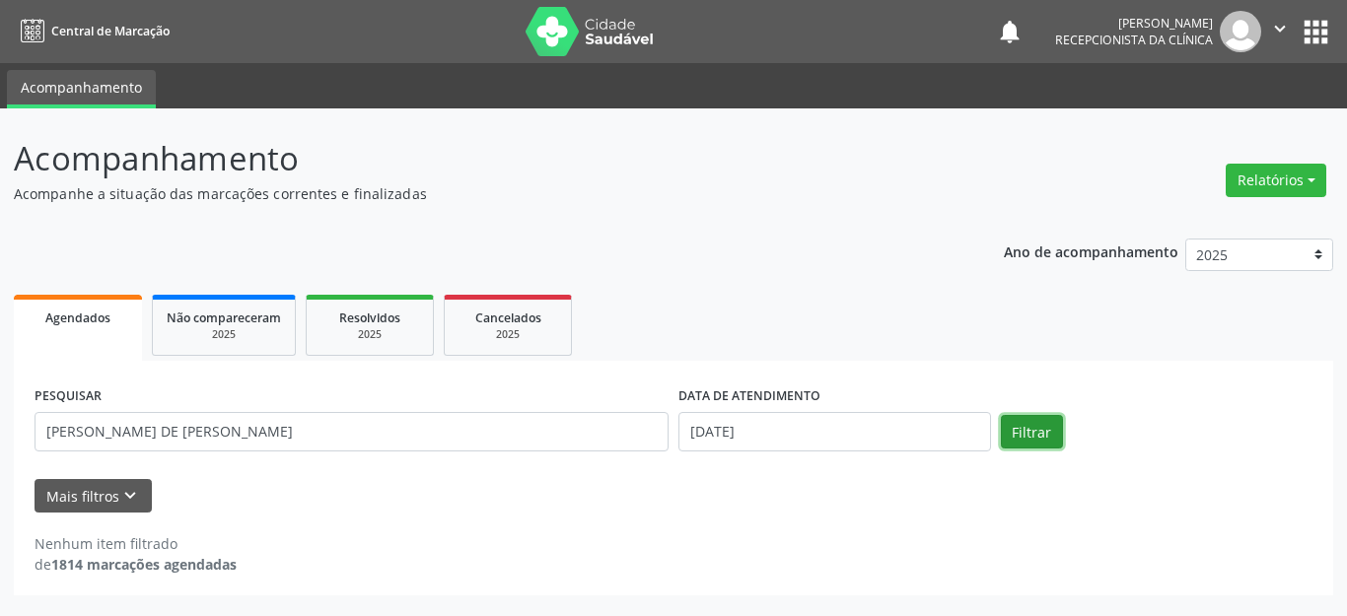
click at [1027, 427] on button "Filtrar" at bounding box center [1032, 432] width 62 height 34
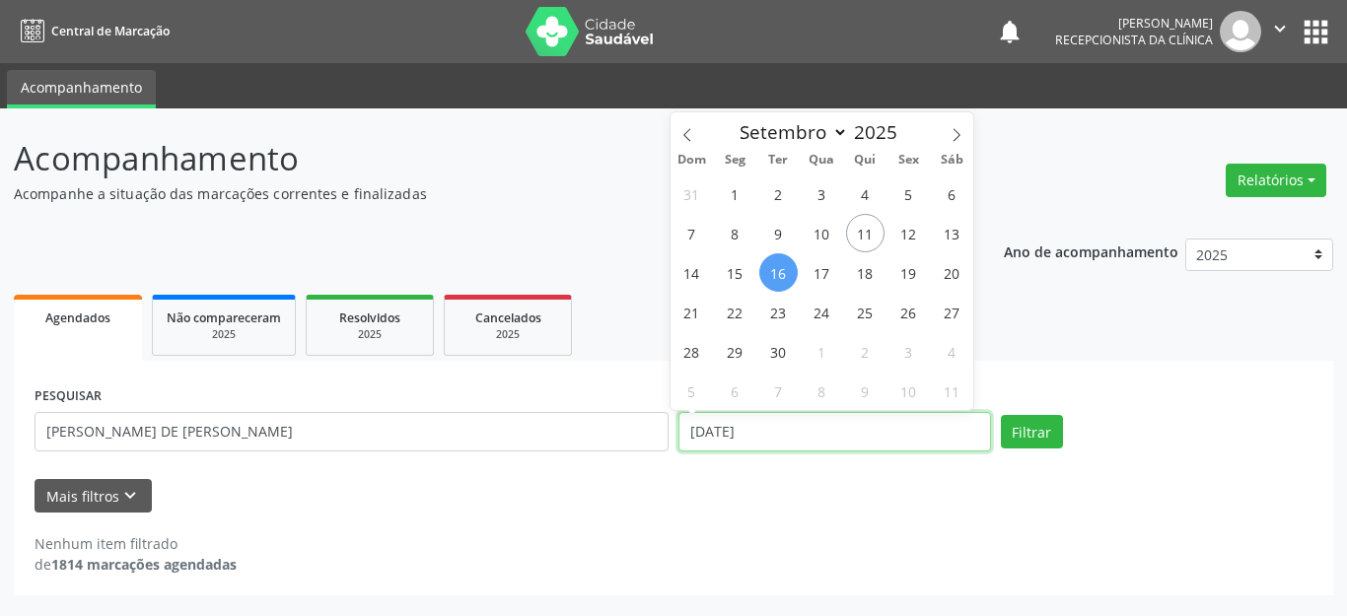
click at [988, 421] on input "[DATE]" at bounding box center [834, 431] width 313 height 39
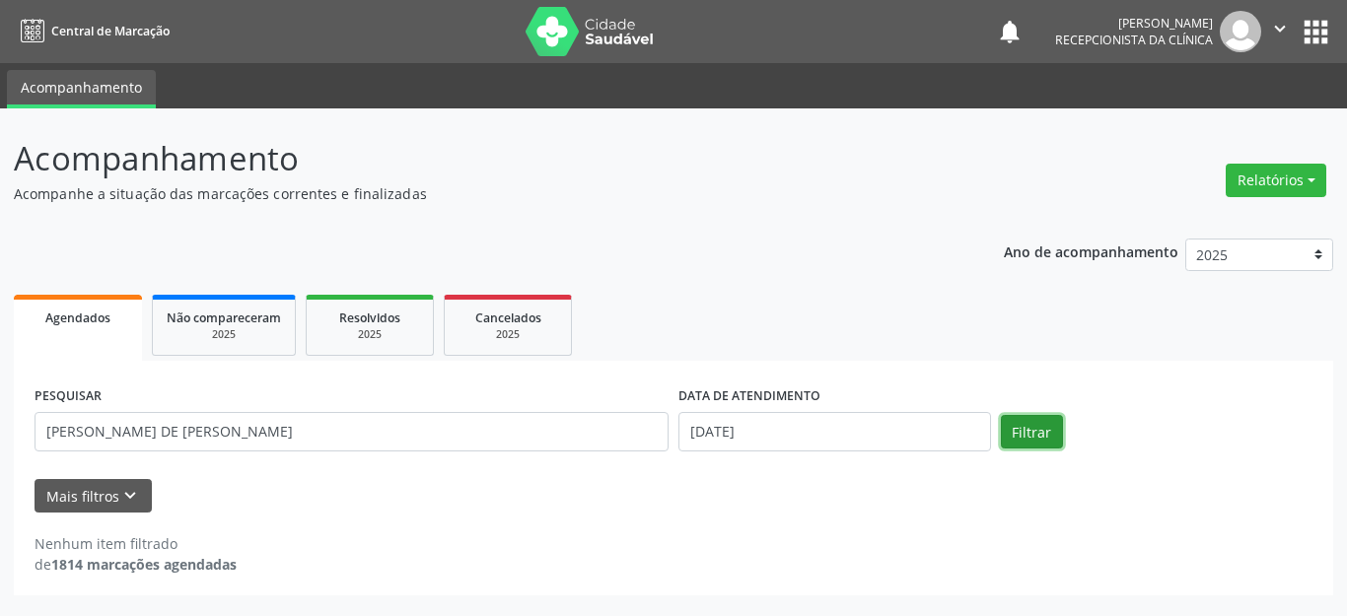
click at [1013, 420] on button "Filtrar" at bounding box center [1032, 432] width 62 height 34
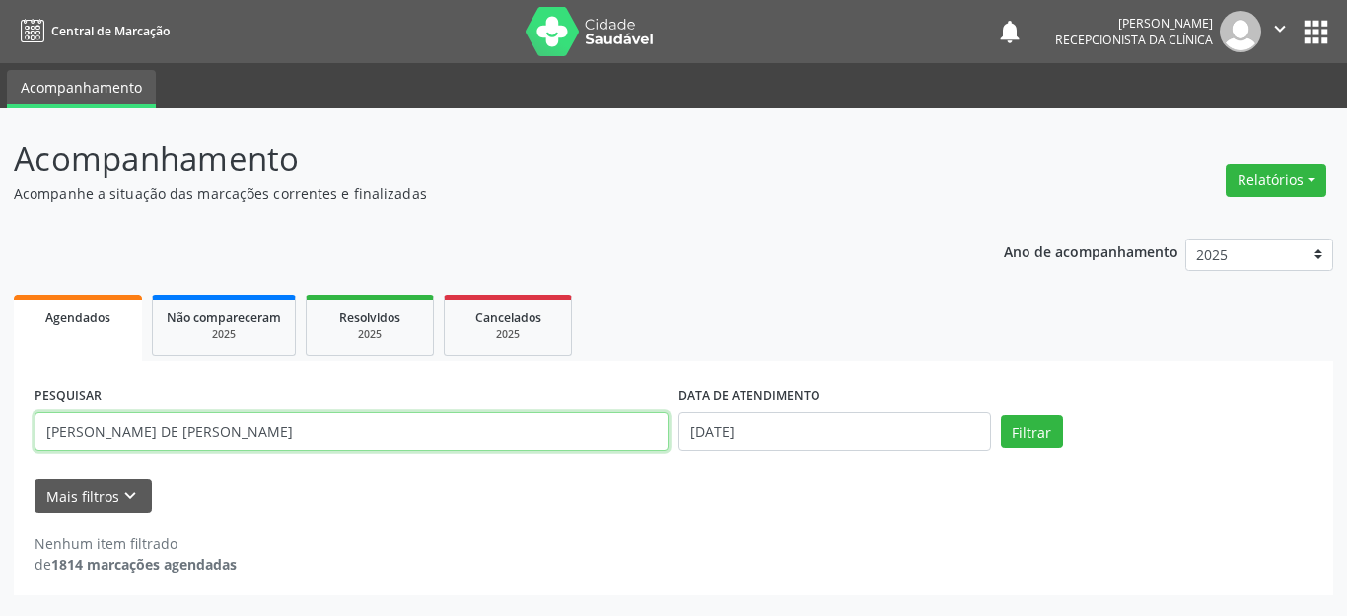
click at [118, 429] on input "[PERSON_NAME] DE [PERSON_NAME]" at bounding box center [352, 431] width 634 height 39
click at [1001, 415] on button "Filtrar" at bounding box center [1032, 432] width 62 height 34
click at [56, 421] on input "OZILMA DE [PERSON_NAME]" at bounding box center [352, 431] width 634 height 39
click at [1001, 415] on button "Filtrar" at bounding box center [1032, 432] width 62 height 34
click at [95, 434] on input "OZILMA DE [PERSON_NAME]" at bounding box center [352, 431] width 634 height 39
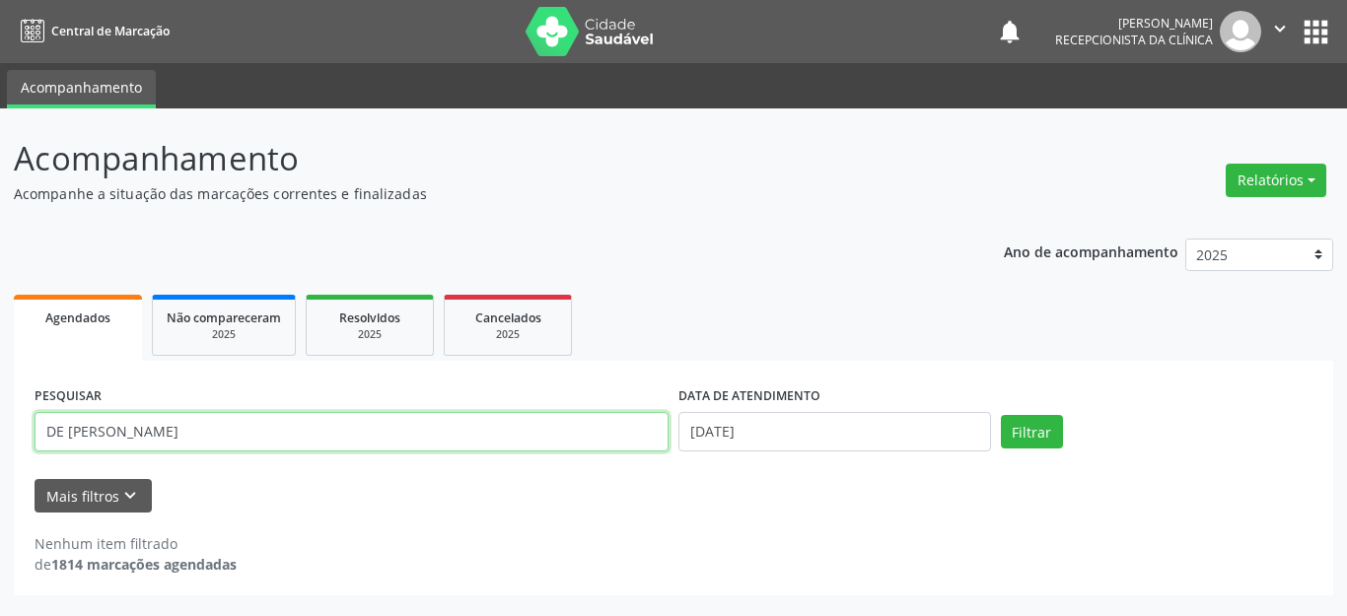
click at [73, 427] on input "DE [PERSON_NAME]" at bounding box center [352, 431] width 634 height 39
click at [1001, 415] on button "Filtrar" at bounding box center [1032, 432] width 62 height 34
click at [80, 438] on input "LIMA MOURA" at bounding box center [352, 431] width 634 height 39
click at [1001, 415] on button "Filtrar" at bounding box center [1032, 432] width 62 height 34
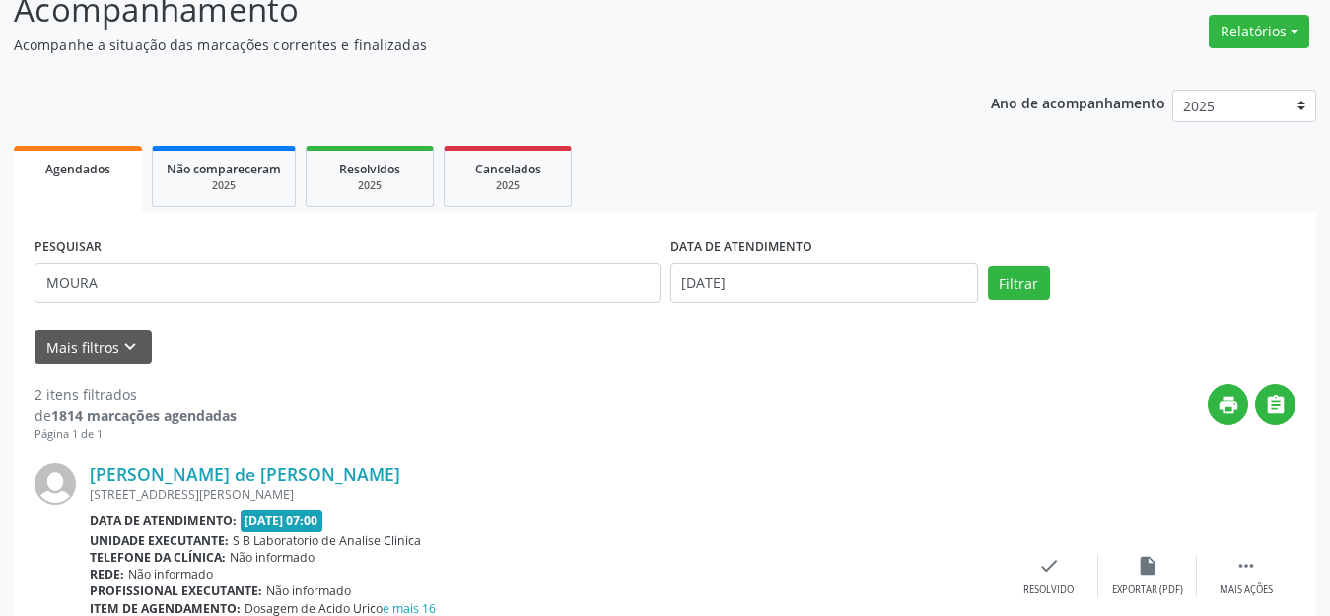
scroll to position [50, 0]
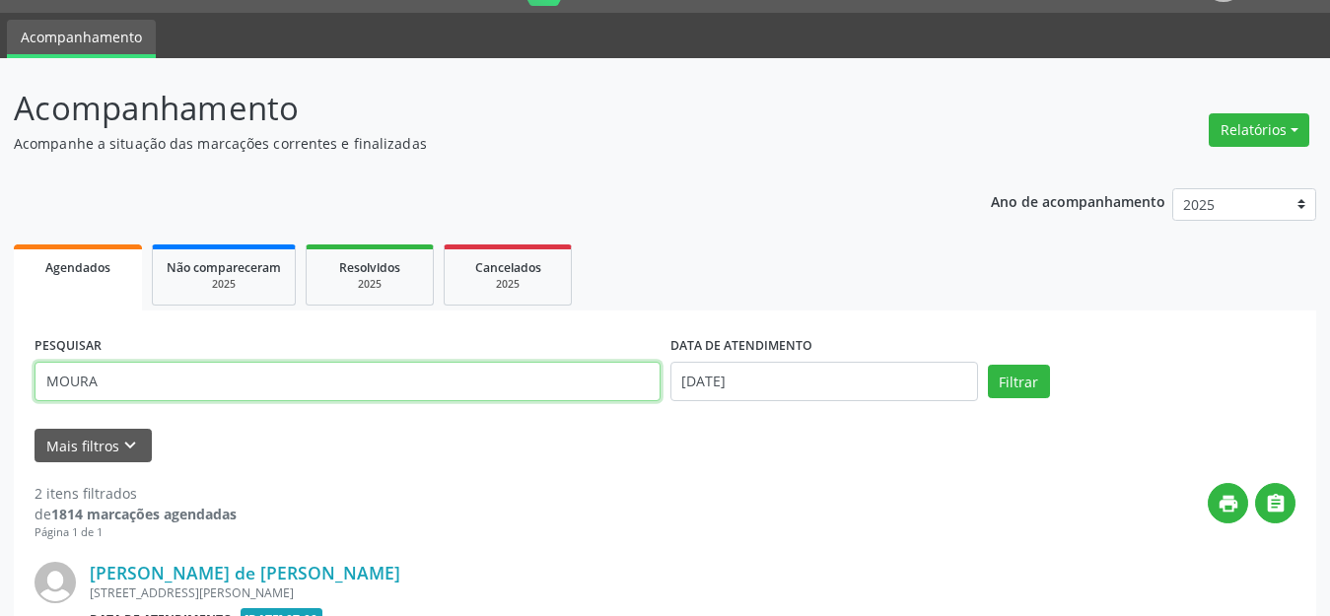
click at [108, 388] on input "MOURA" at bounding box center [348, 381] width 626 height 39
type input "M"
click at [988, 365] on button "Filtrar" at bounding box center [1019, 382] width 62 height 34
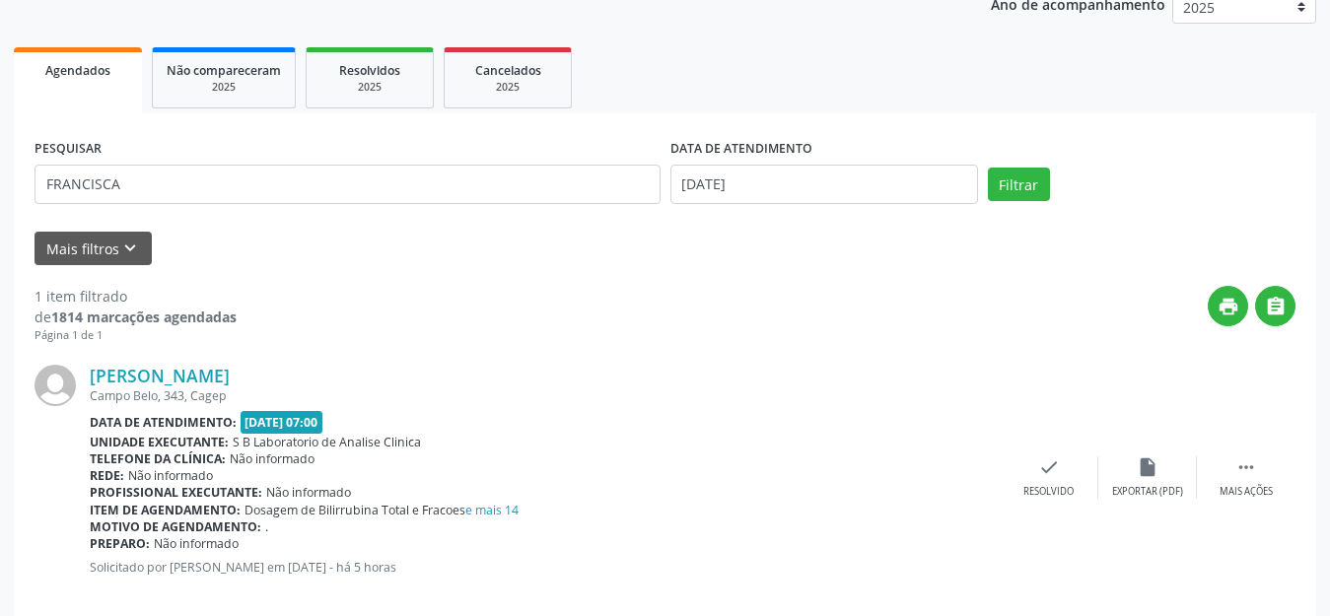
scroll to position [276, 0]
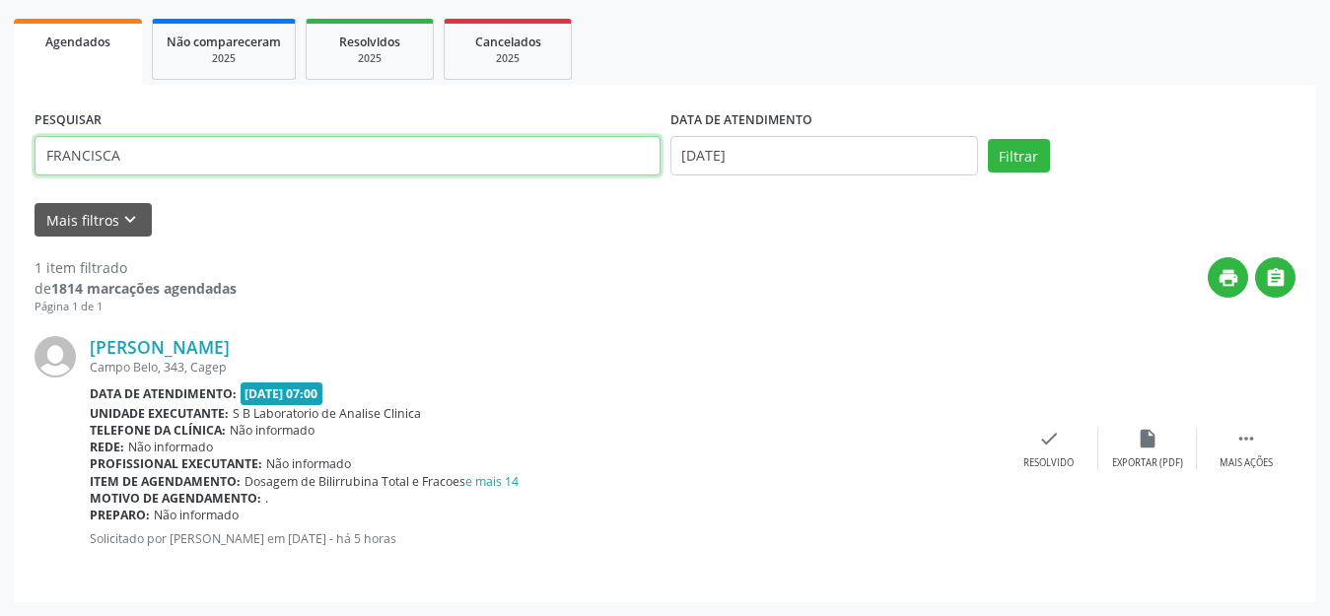
drag, startPoint x: 217, startPoint y: 156, endPoint x: 0, endPoint y: 358, distance: 296.6
click at [0, 358] on div "Acompanhamento Acompanhe a situação das marcações correntes e finalizadas Relat…" at bounding box center [665, 224] width 1330 height 784
click at [988, 139] on button "Filtrar" at bounding box center [1019, 156] width 62 height 34
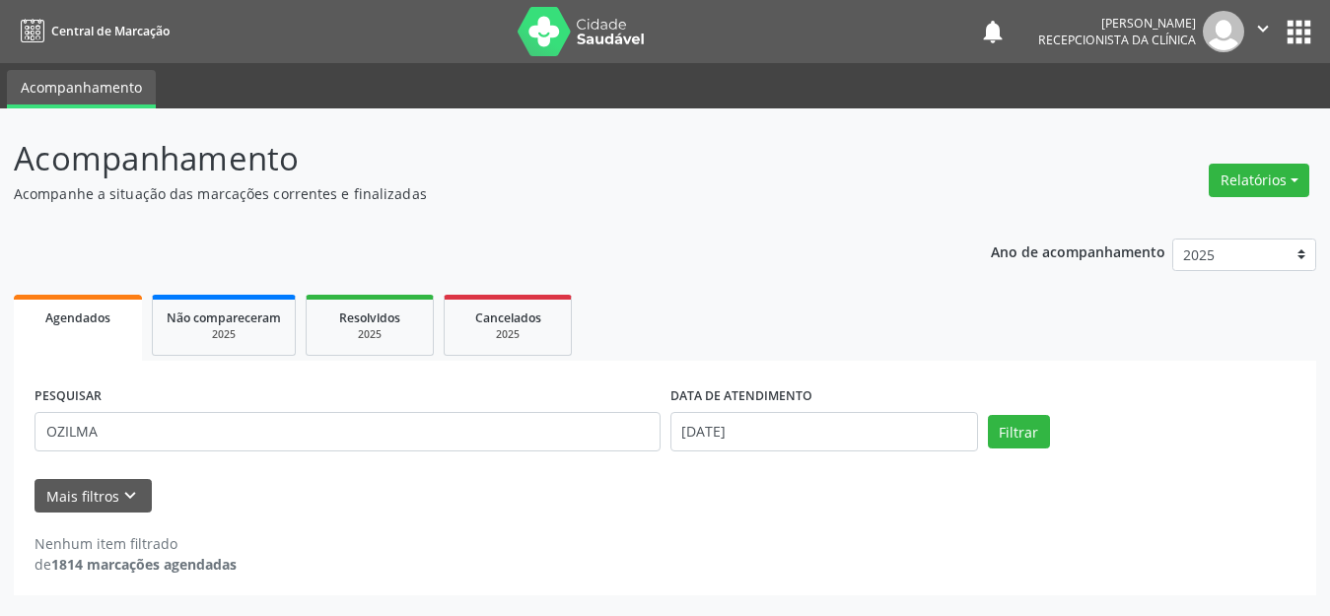
scroll to position [0, 0]
click at [137, 448] on div "PESQUISAR OZILMA" at bounding box center [352, 424] width 644 height 84
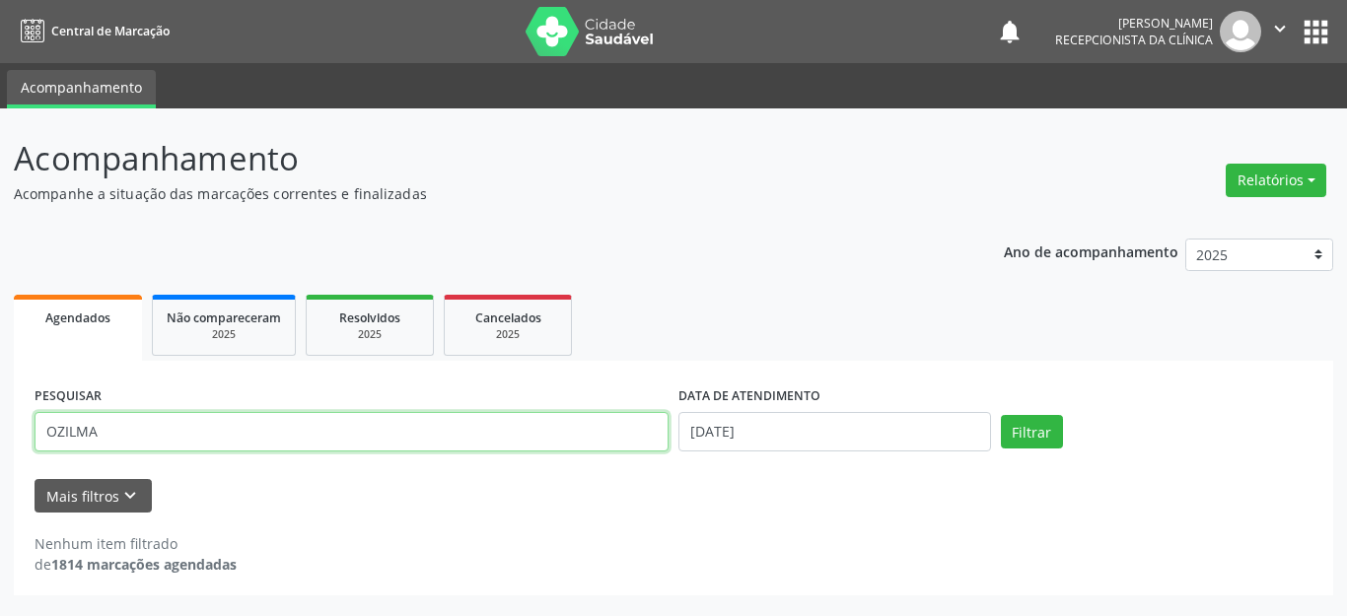
drag, startPoint x: 156, startPoint y: 414, endPoint x: 0, endPoint y: 413, distance: 155.8
click at [0, 413] on div "Acompanhamento Acompanhe a situação das marcações correntes e finalizadas Relat…" at bounding box center [673, 362] width 1347 height 508
click at [1001, 415] on button "Filtrar" at bounding box center [1032, 432] width 62 height 34
click at [69, 425] on input "DE [PERSON_NAME]" at bounding box center [352, 431] width 634 height 39
click at [177, 429] on input "LIMA MOURA" at bounding box center [352, 431] width 634 height 39
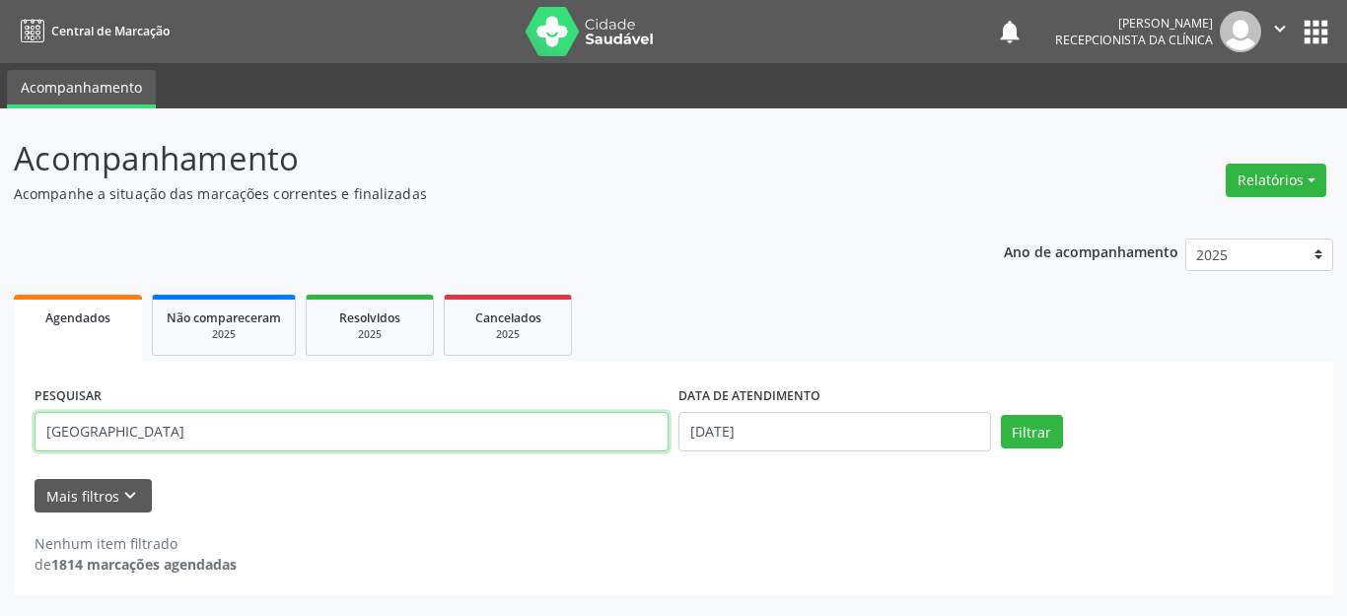
type input "[GEOGRAPHIC_DATA]"
click at [1001, 415] on button "Filtrar" at bounding box center [1032, 432] width 62 height 34
click at [142, 424] on input "[GEOGRAPHIC_DATA]" at bounding box center [348, 431] width 626 height 39
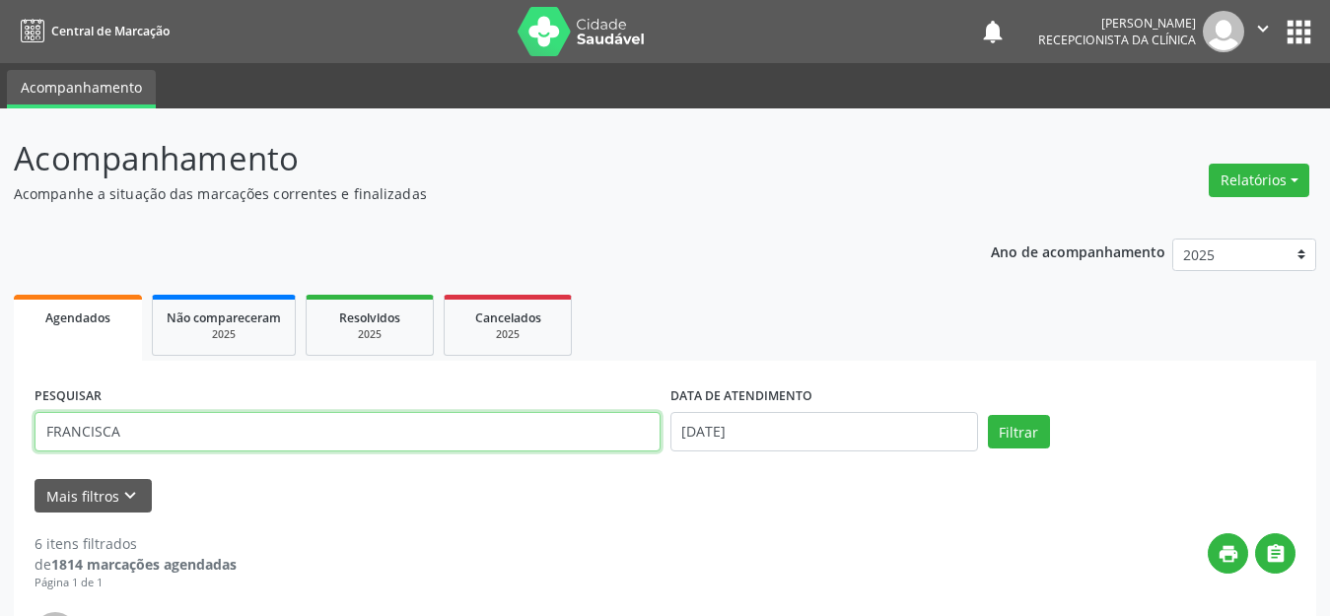
click at [988, 415] on button "Filtrar" at bounding box center [1019, 432] width 62 height 34
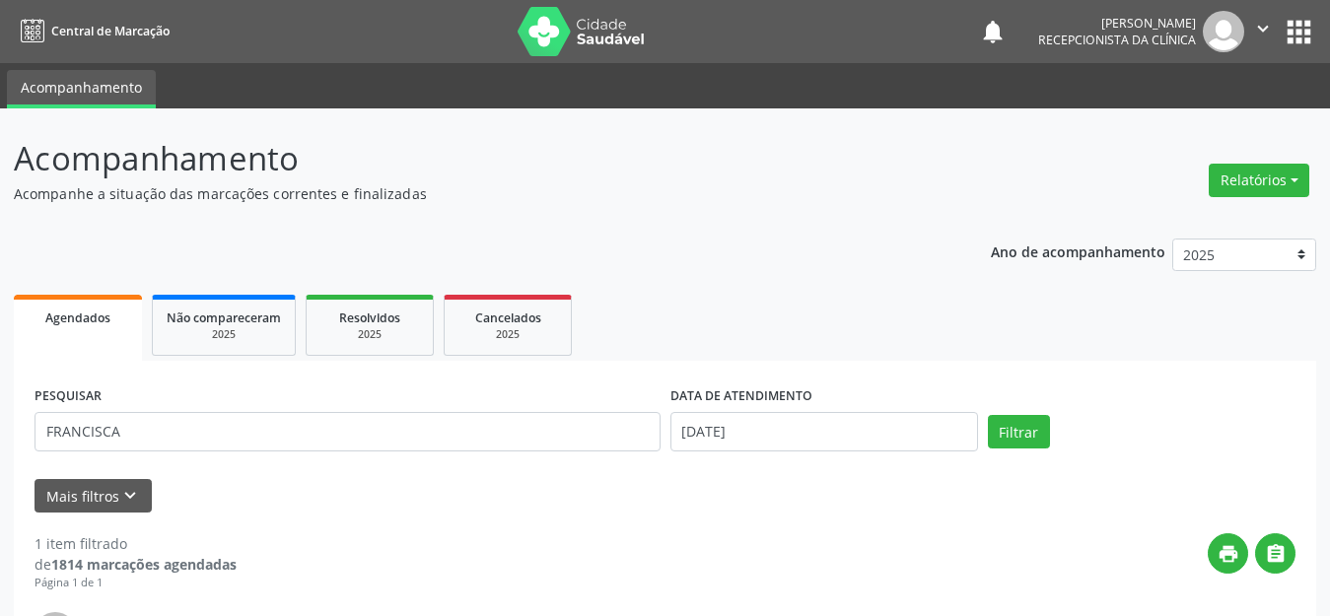
scroll to position [276, 0]
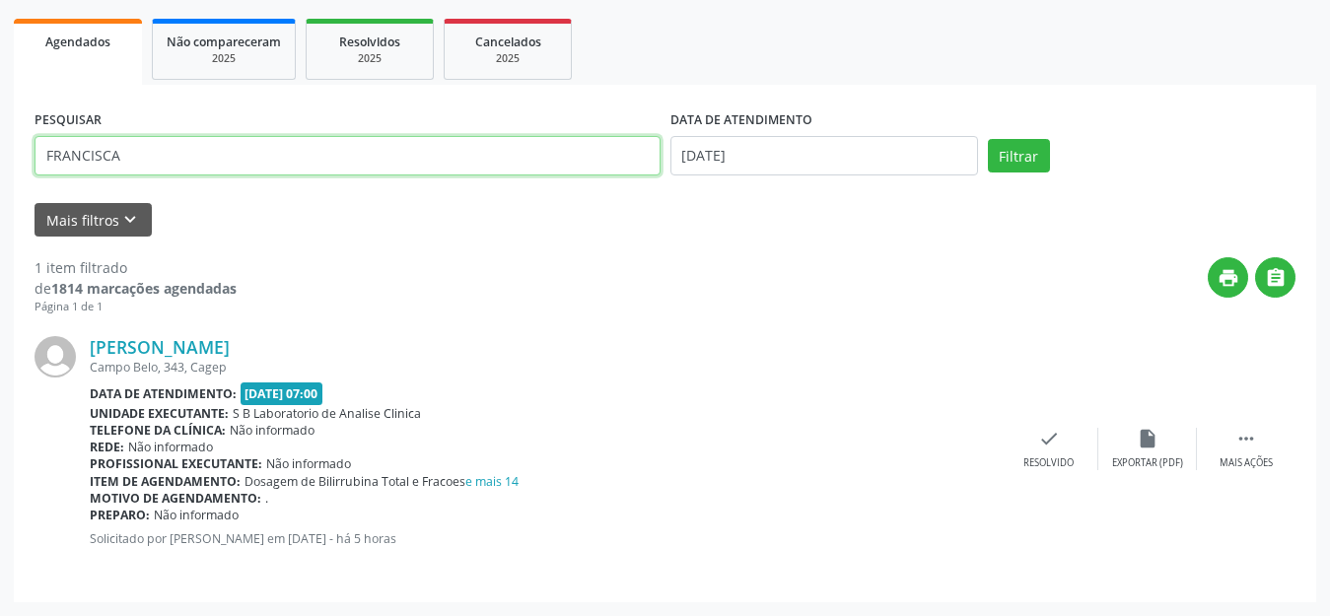
click at [171, 166] on input "FRANCISCA" at bounding box center [348, 155] width 626 height 39
type input "OZILMA"
click at [988, 139] on button "Filtrar" at bounding box center [1019, 156] width 62 height 34
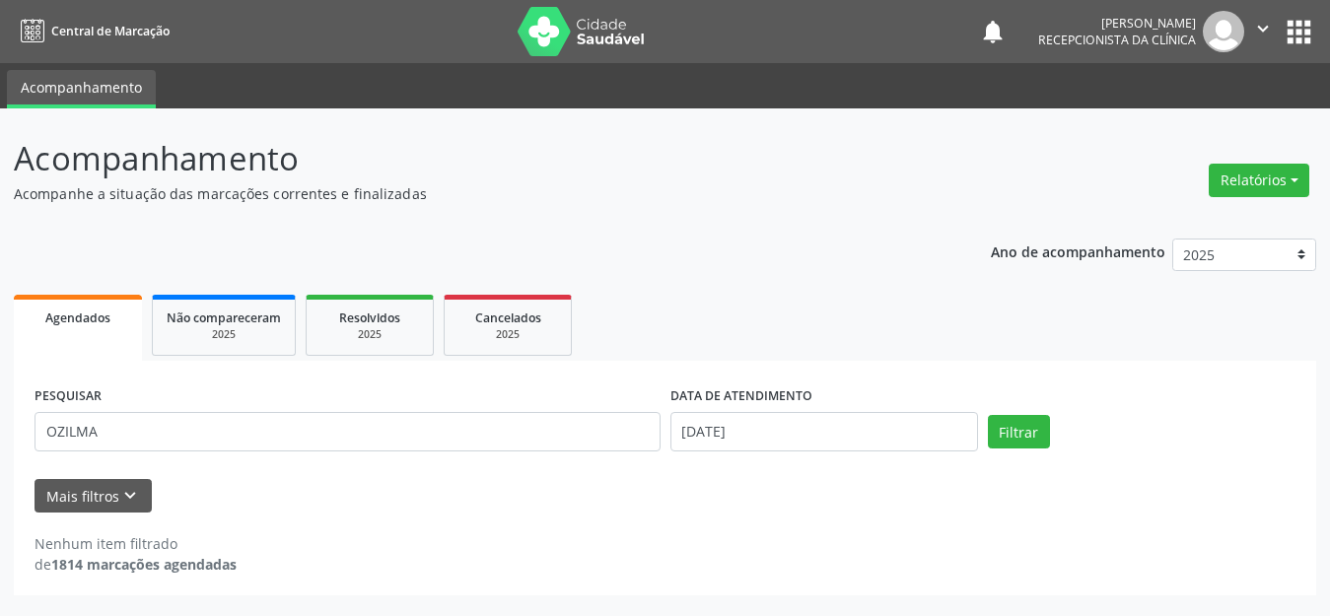
scroll to position [0, 0]
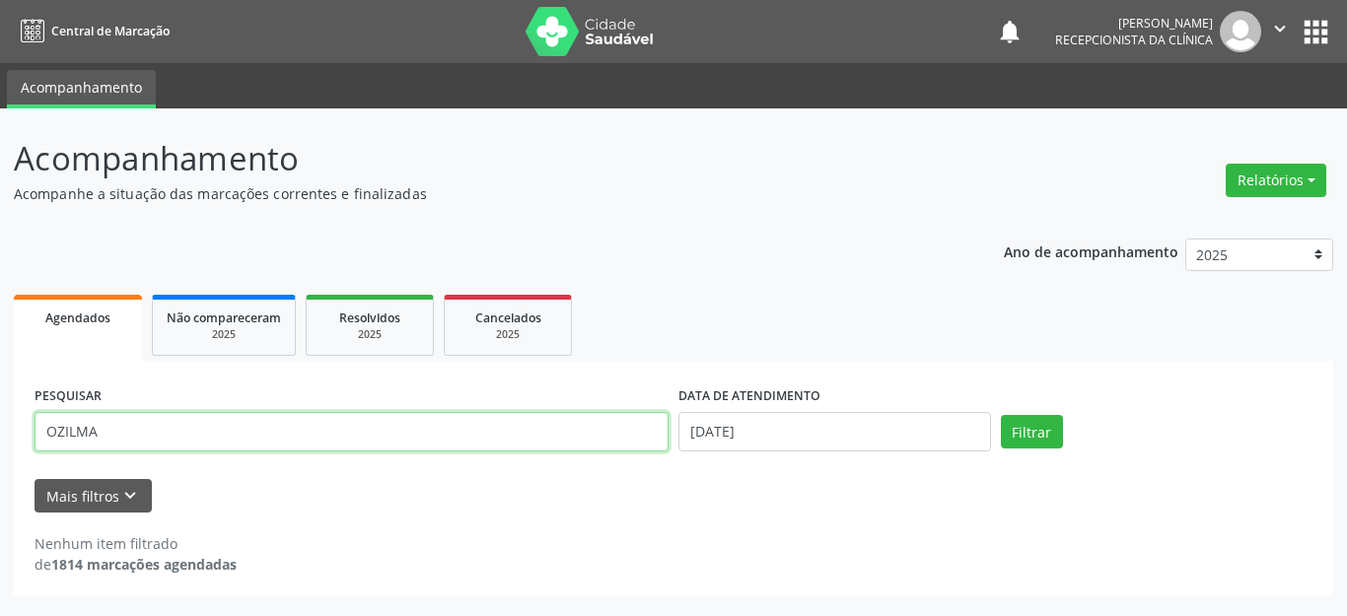
click at [108, 423] on input "OZILMA" at bounding box center [352, 431] width 634 height 39
click at [1001, 415] on button "Filtrar" at bounding box center [1032, 432] width 62 height 34
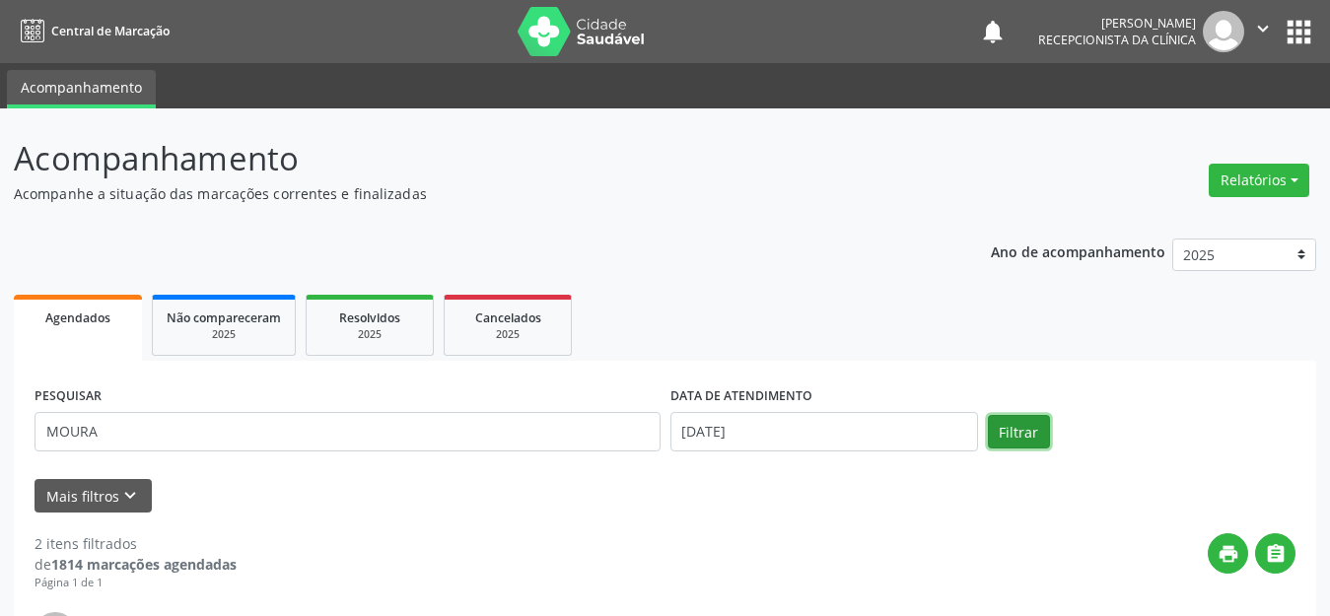
click at [997, 430] on button "Filtrar" at bounding box center [1019, 432] width 62 height 34
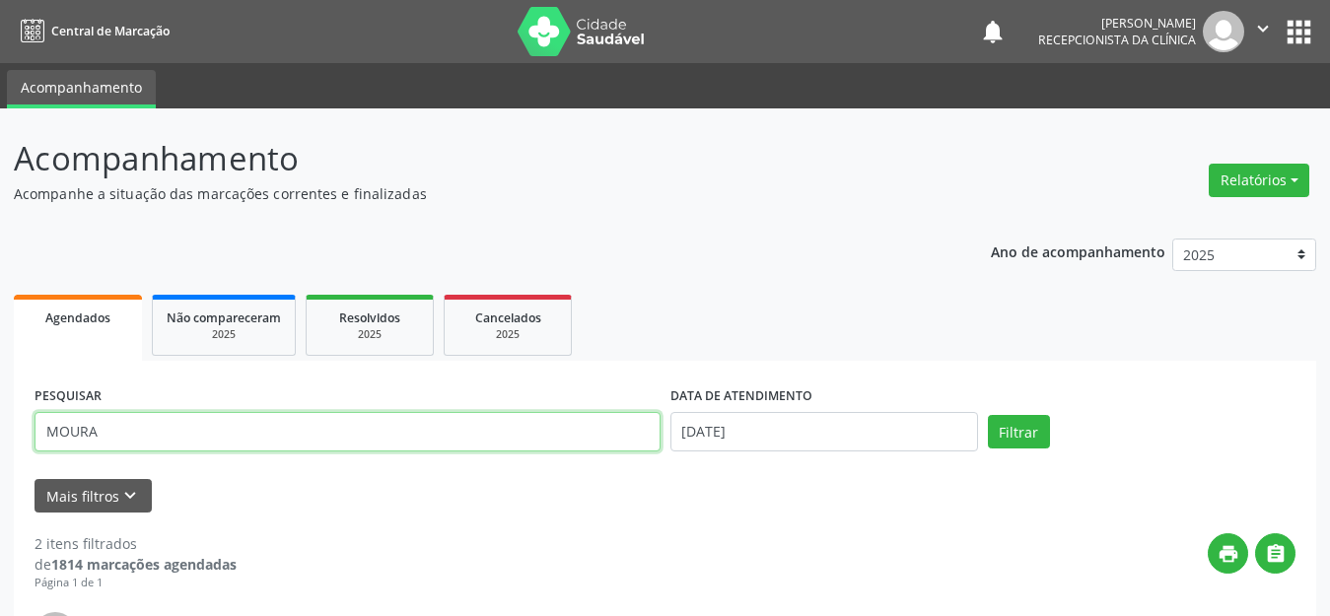
click at [121, 417] on input "MOURA" at bounding box center [348, 431] width 626 height 39
type input "[GEOGRAPHIC_DATA]"
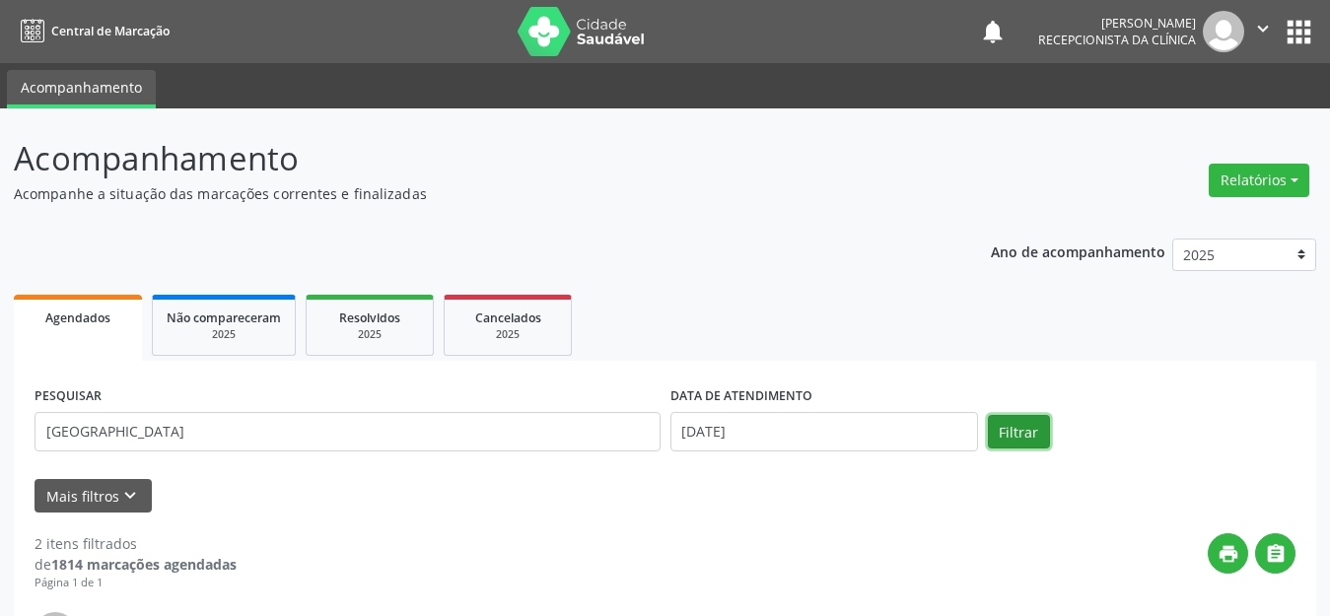
click at [1045, 424] on button "Filtrar" at bounding box center [1019, 432] width 62 height 34
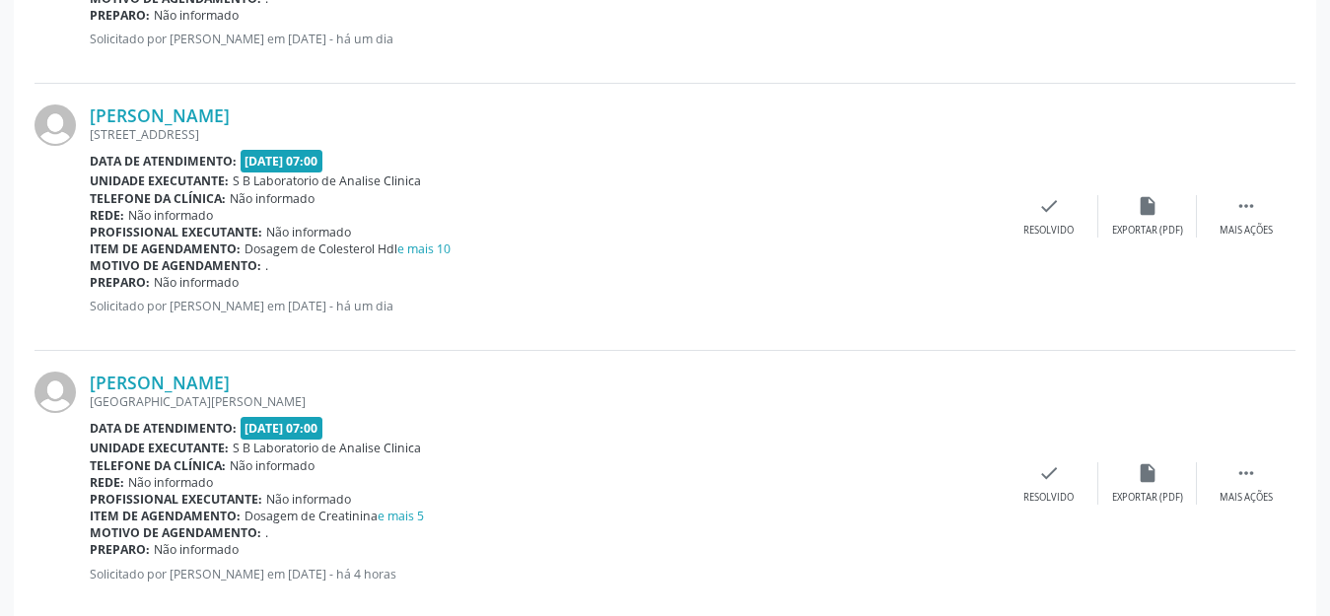
scroll to position [1612, 0]
